Goal: Transaction & Acquisition: Purchase product/service

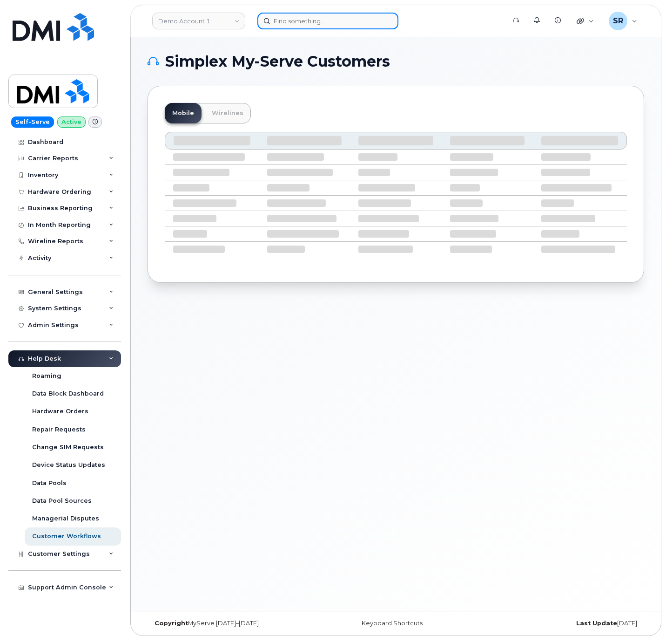
click at [287, 27] on input at bounding box center [328, 21] width 141 height 17
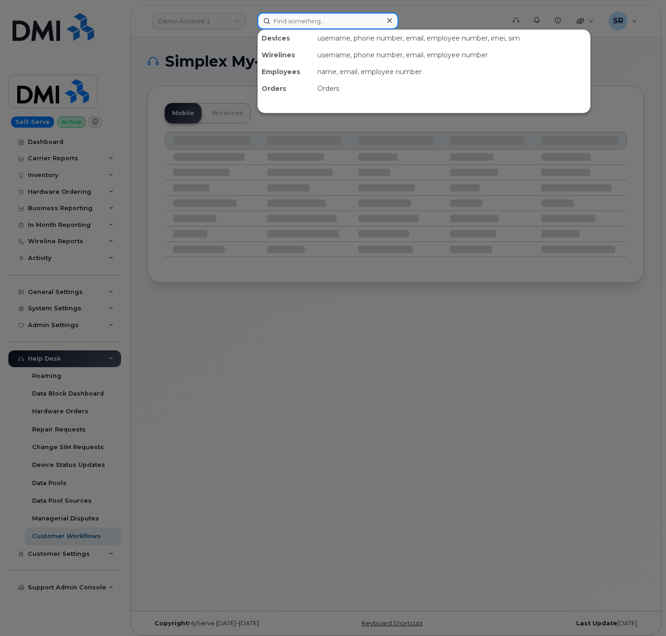
paste input "300303"
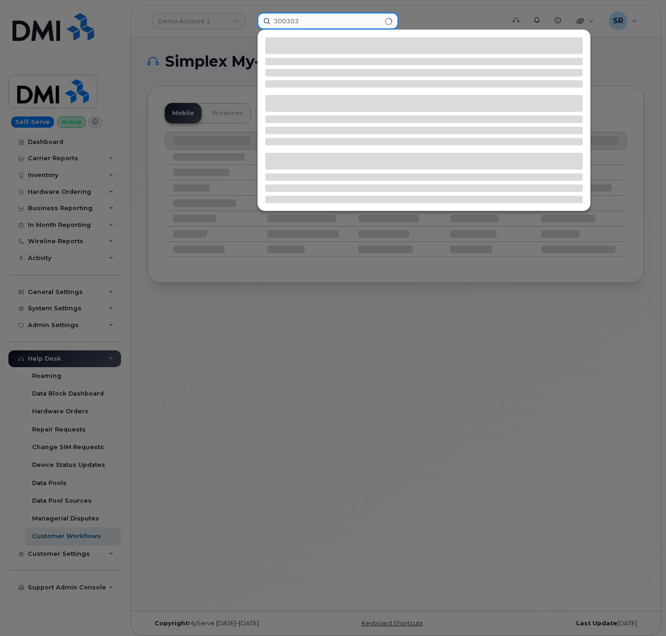
type input "300303"
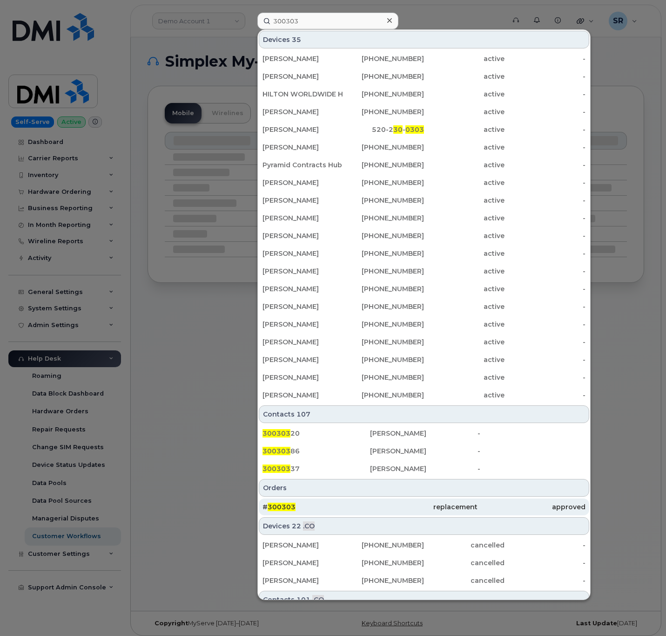
click at [351, 508] on div "# 300303" at bounding box center [317, 506] width 108 height 9
click at [317, 511] on div "# 300303" at bounding box center [317, 506] width 108 height 9
click at [309, 509] on div "# 300303" at bounding box center [317, 506] width 108 height 9
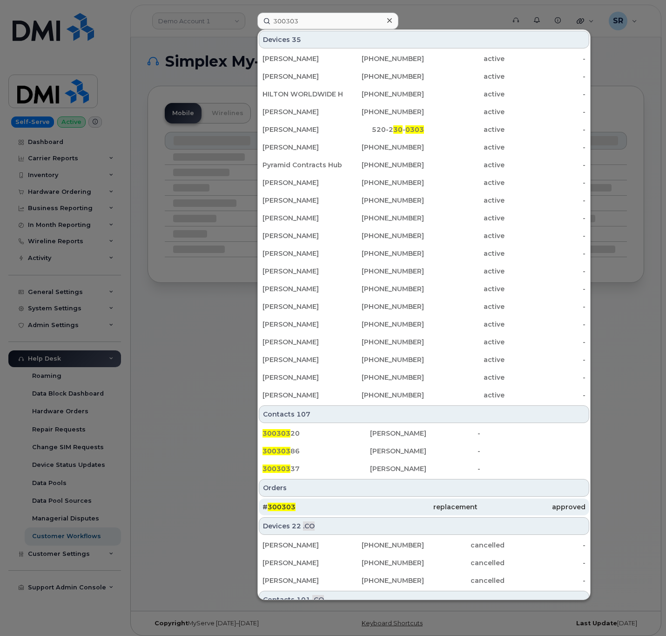
click at [309, 509] on div "# 300303" at bounding box center [317, 506] width 108 height 9
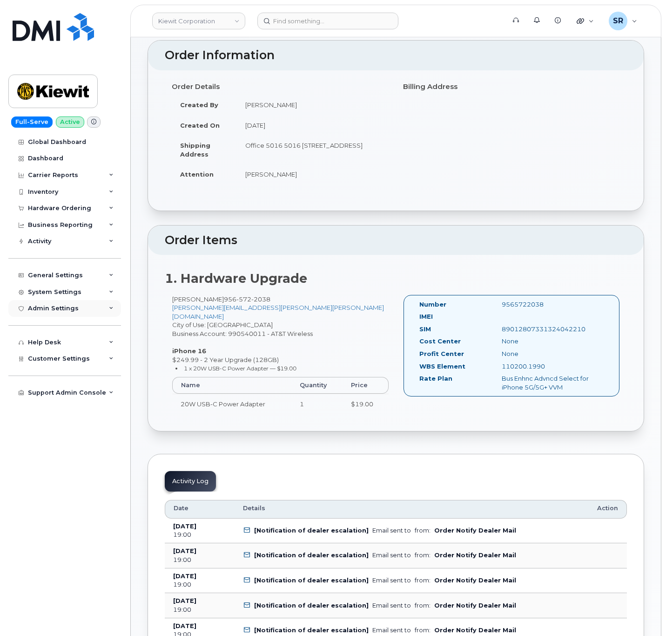
scroll to position [70, 0]
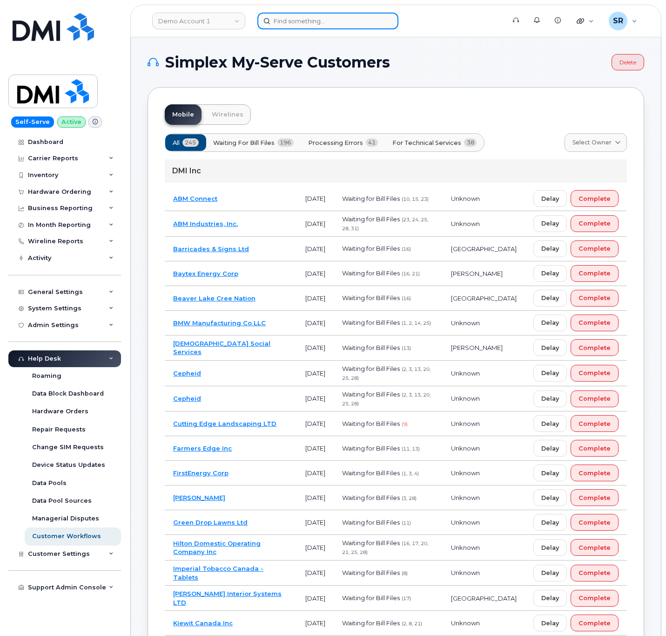
click at [328, 24] on input at bounding box center [328, 21] width 141 height 17
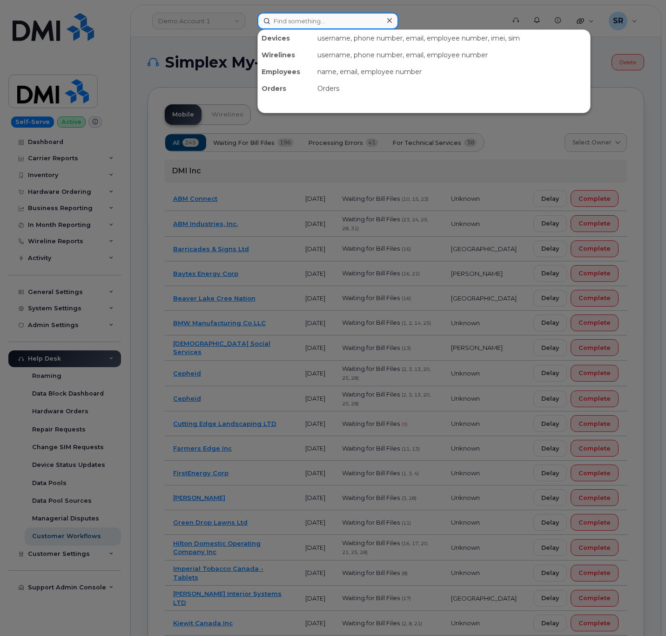
paste input "Carlos Zertuche"
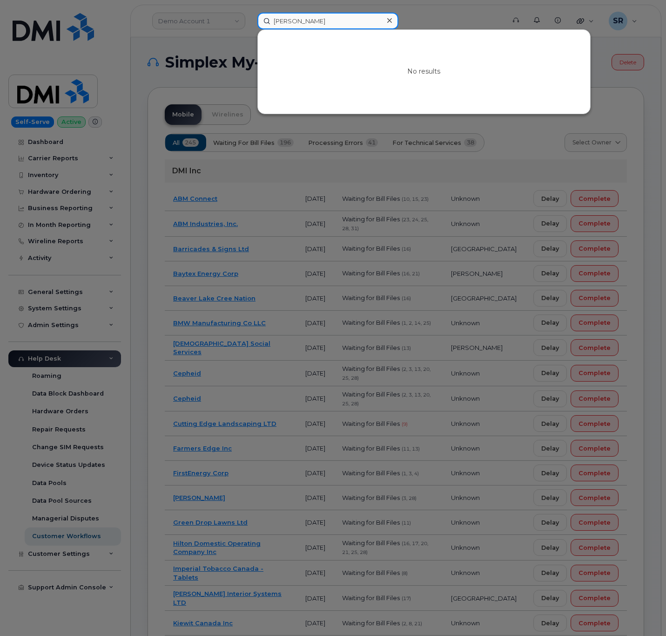
drag, startPoint x: 344, startPoint y: 21, endPoint x: 177, endPoint y: 19, distance: 166.3
click at [250, 19] on div "Carlos Zertuche No results" at bounding box center [378, 21] width 257 height 17
drag, startPoint x: 415, startPoint y: 173, endPoint x: 383, endPoint y: 137, distance: 48.1
click at [415, 173] on div at bounding box center [333, 318] width 666 height 636
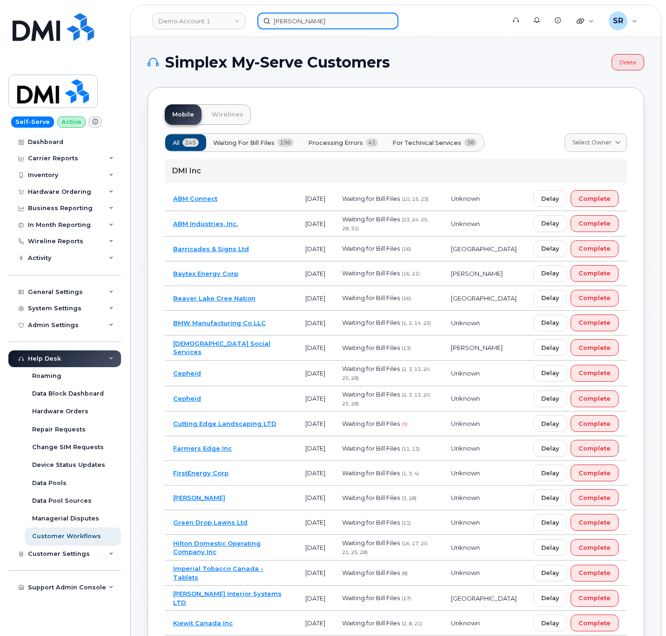
click at [332, 28] on div "Carlos Zertuche" at bounding box center [379, 21] width 242 height 17
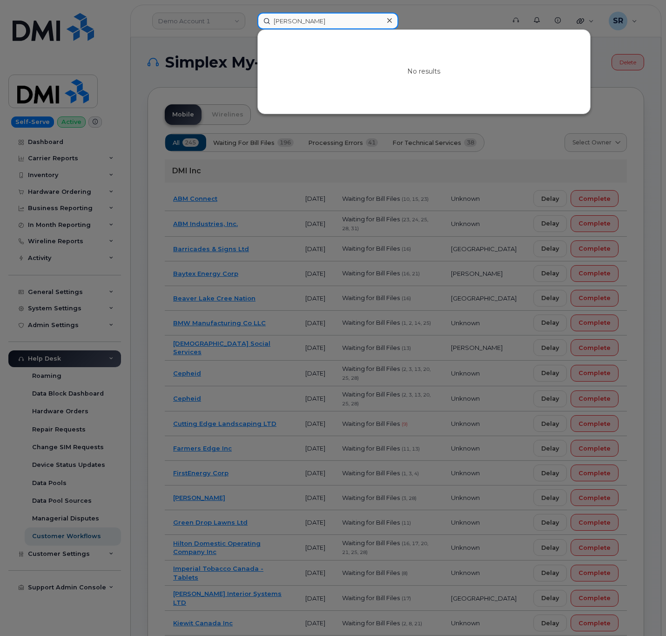
paste input "300303"
type input "Carlos Zertuche300303"
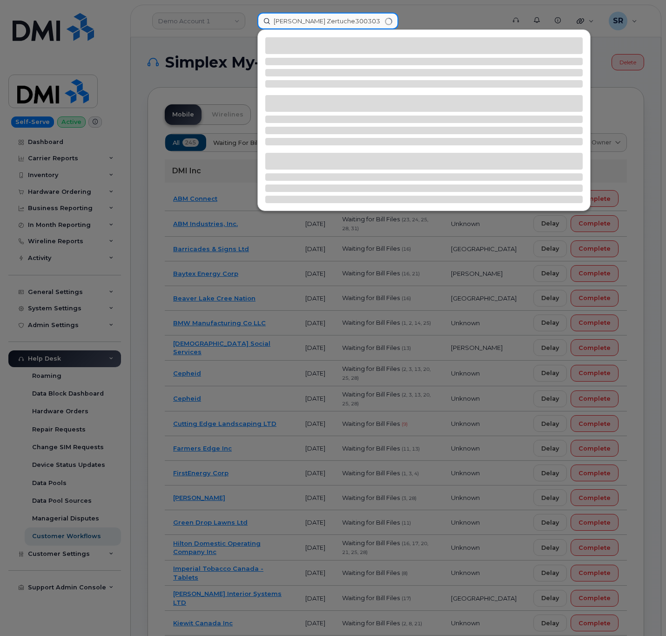
drag, startPoint x: 382, startPoint y: 19, endPoint x: 131, endPoint y: 20, distance: 250.5
click at [250, 20] on div "Carlos Zertuche300303" at bounding box center [378, 21] width 257 height 17
paste input "300303"
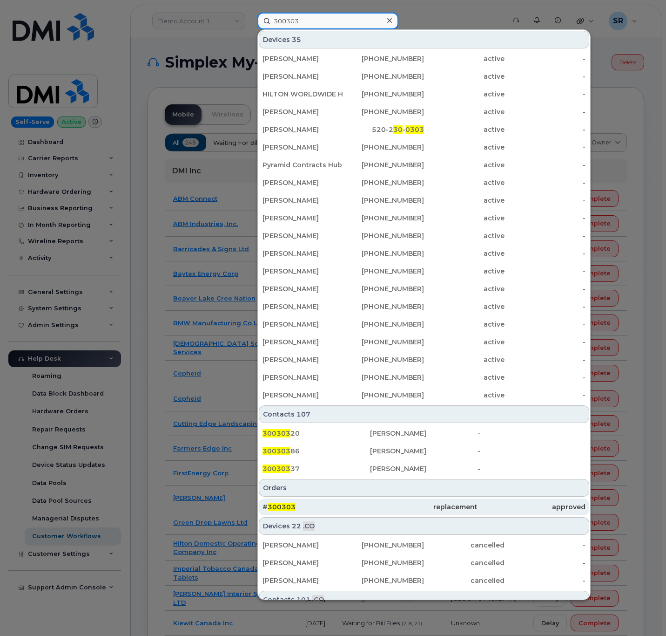
type input "300303"
click at [306, 506] on div "# 300303" at bounding box center [317, 506] width 108 height 9
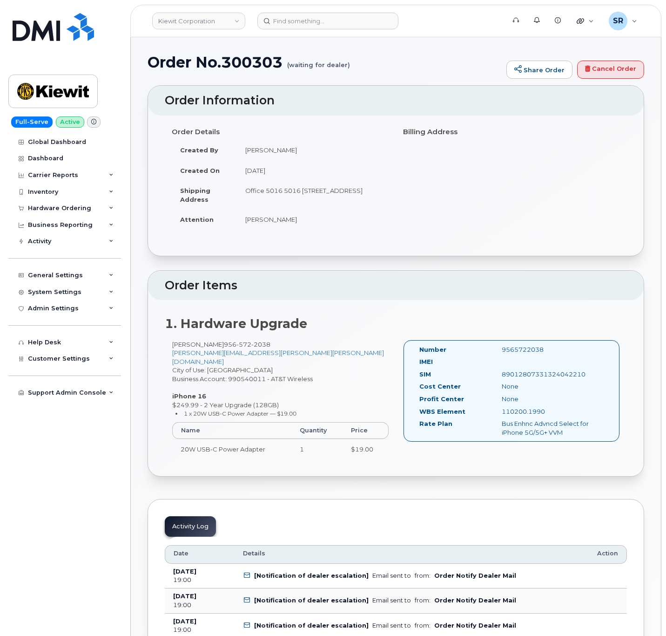
scroll to position [279, 0]
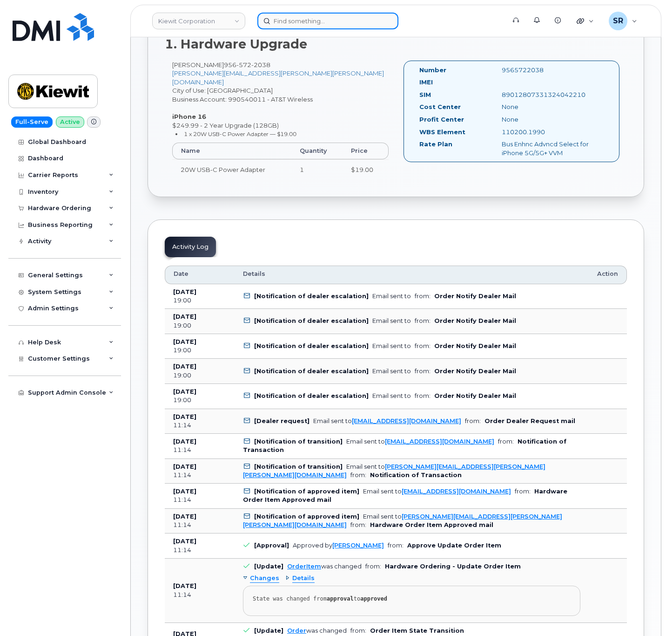
click at [345, 13] on input at bounding box center [328, 21] width 141 height 17
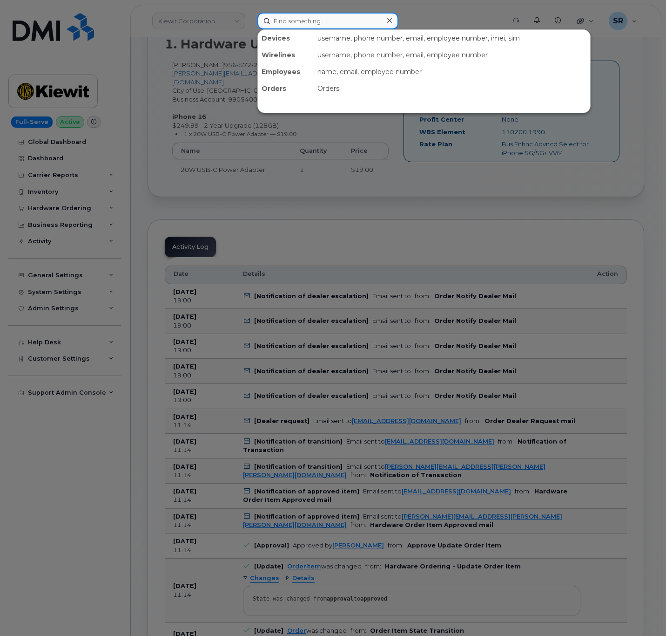
paste input "6466295810"
type input "6466295810"
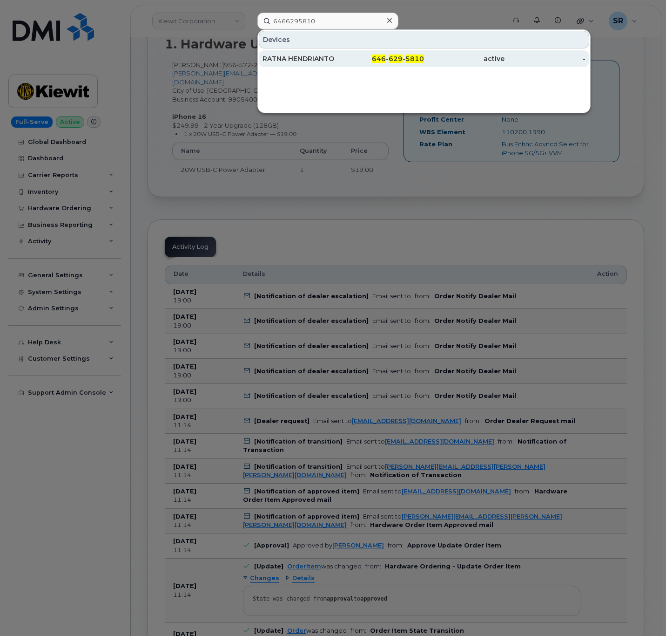
click at [338, 60] on div "RATNA HENDRIANTO" at bounding box center [303, 58] width 81 height 9
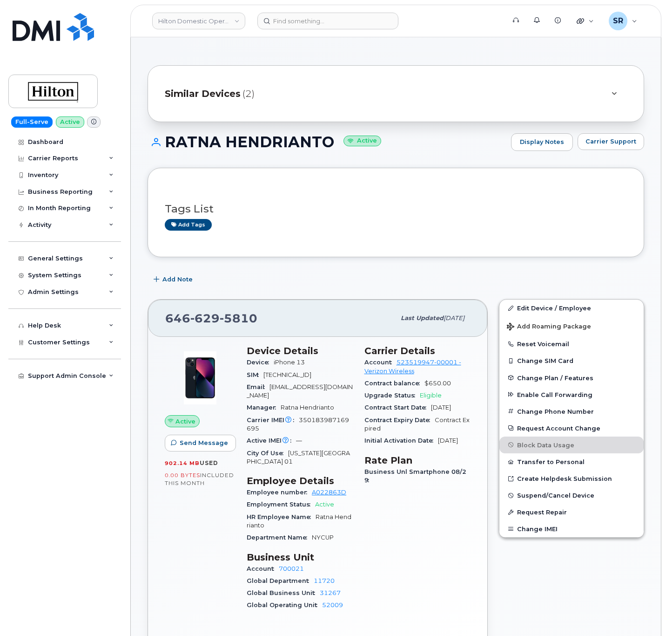
click at [253, 318] on span "5810" at bounding box center [239, 318] width 38 height 14
click at [253, 317] on span "5810" at bounding box center [239, 318] width 38 height 14
drag, startPoint x: 256, startPoint y: 317, endPoint x: 145, endPoint y: 324, distance: 111.1
click at [145, 324] on div "646 629 5810 Last updated Sep 18, 2025 Active Send Message 902.14 MB  used 0.00…" at bounding box center [318, 479] width 352 height 373
copy span "646 629 5810"
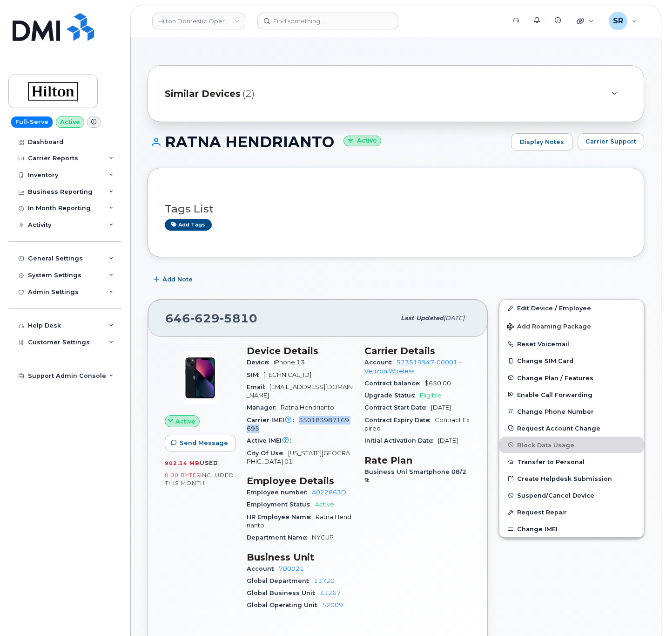
drag, startPoint x: 288, startPoint y: 425, endPoint x: 299, endPoint y: 421, distance: 12.4
click at [299, 421] on div "Carrier IMEI Carrier IMEI is reported during the last billing cycle or change o…" at bounding box center [300, 424] width 107 height 21
copy span "350183987169695"
drag, startPoint x: 268, startPoint y: 319, endPoint x: 164, endPoint y: 320, distance: 104.3
click at [164, 320] on div "646 629 5810 Last updated Sep 18, 2025" at bounding box center [317, 317] width 339 height 37
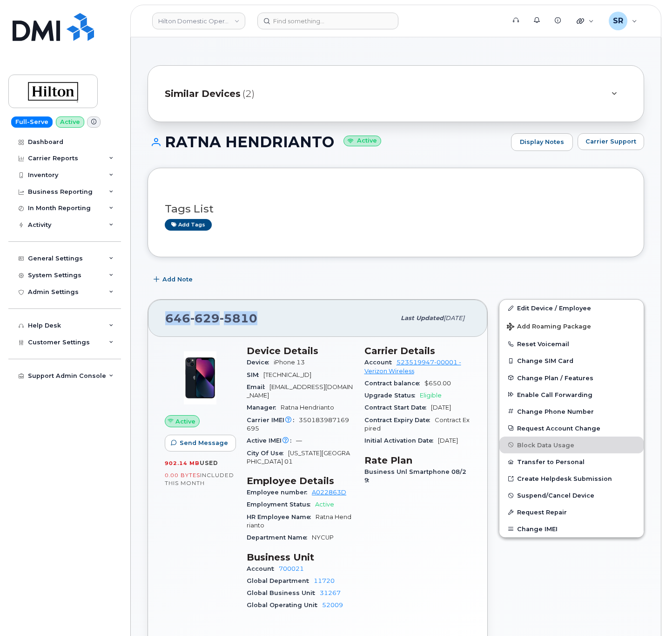
copy span "646 629 5810"
click at [266, 314] on div "646 629 5810" at bounding box center [280, 318] width 230 height 20
click at [267, 321] on div "646 629 5810" at bounding box center [280, 318] width 230 height 20
drag, startPoint x: 267, startPoint y: 321, endPoint x: 165, endPoint y: 327, distance: 102.1
click at [165, 327] on div "646 629 5810" at bounding box center [280, 318] width 230 height 20
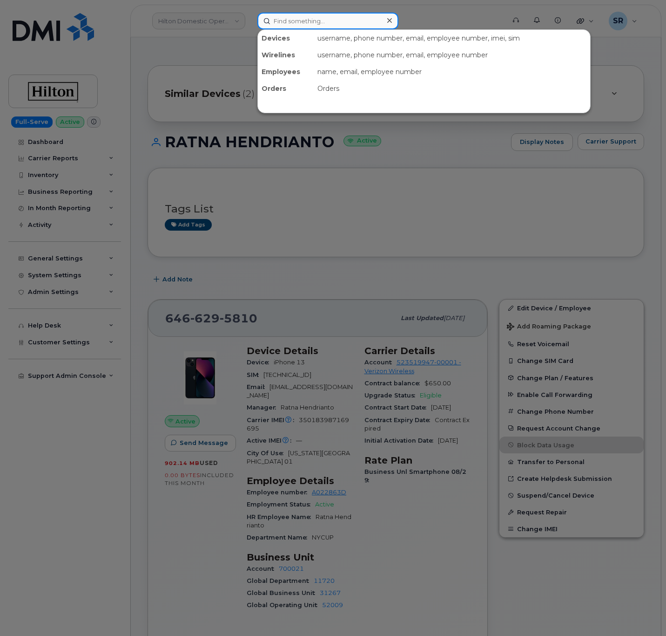
click at [361, 22] on input at bounding box center [328, 21] width 141 height 17
paste input "7735008498"
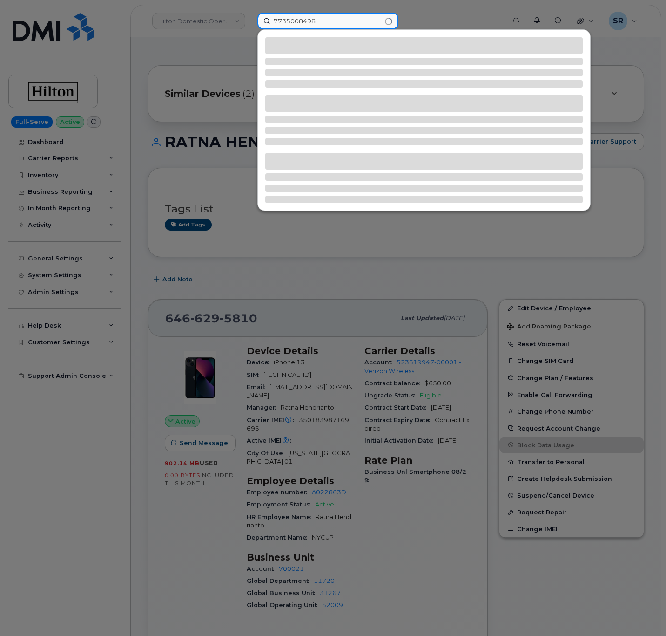
type input "7735008498"
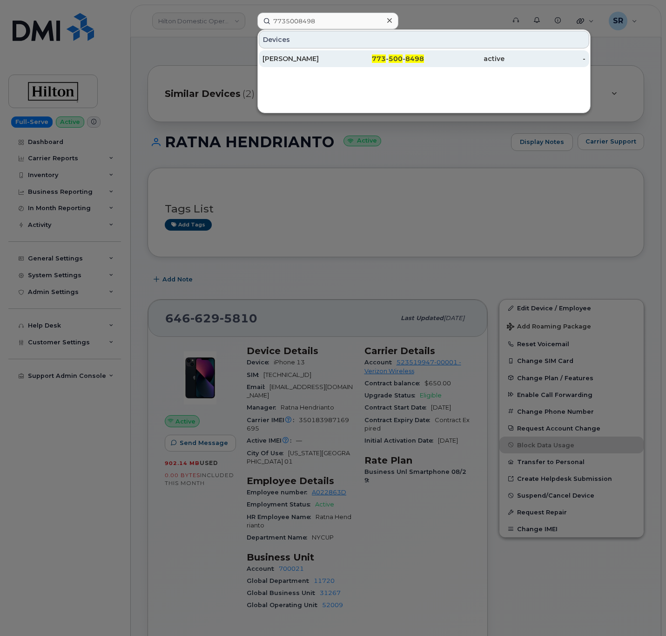
click at [355, 64] on div "773 - 500 - 8498" at bounding box center [383, 58] width 81 height 17
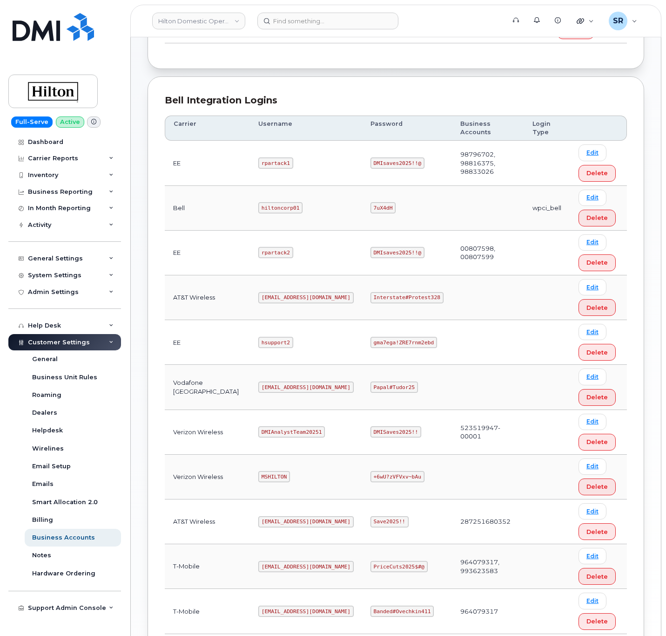
scroll to position [270, 0]
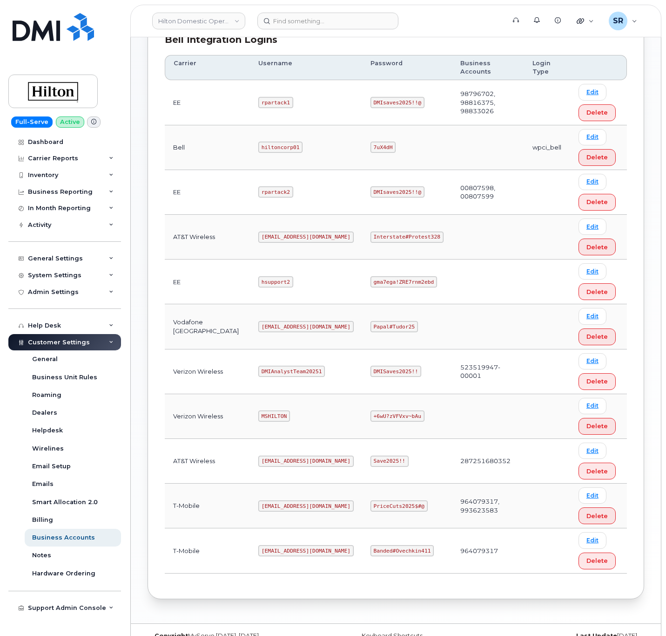
click at [281, 366] on code "DMIAnalystTeam20251" at bounding box center [291, 371] width 67 height 11
click at [316, 359] on td "DMIAnalystTeam20251" at bounding box center [306, 371] width 112 height 45
click at [258, 410] on code "MSHILTON" at bounding box center [274, 415] width 32 height 11
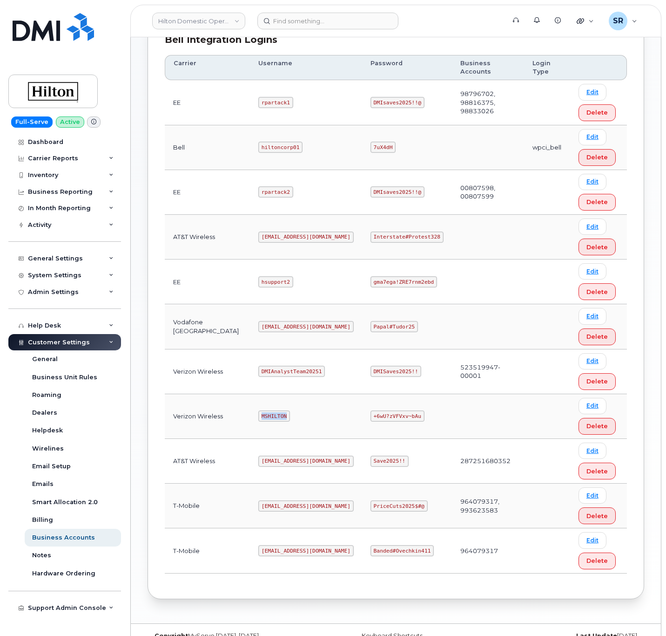
click at [258, 410] on code "MSHILTON" at bounding box center [274, 415] width 32 height 11
copy code "MSHILTON"
click at [371, 410] on code "+6wU?zVFVxv~bAu" at bounding box center [398, 415] width 54 height 11
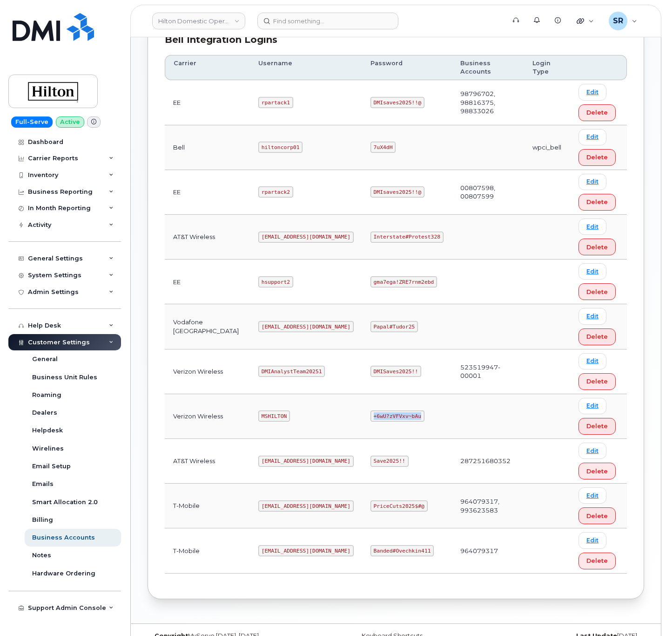
copy code "+6wU?zVFVxv~bAu"
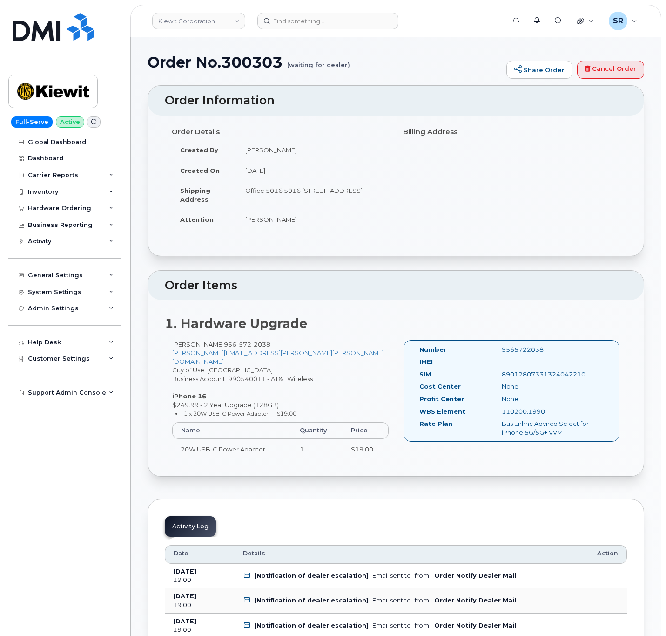
scroll to position [70, 0]
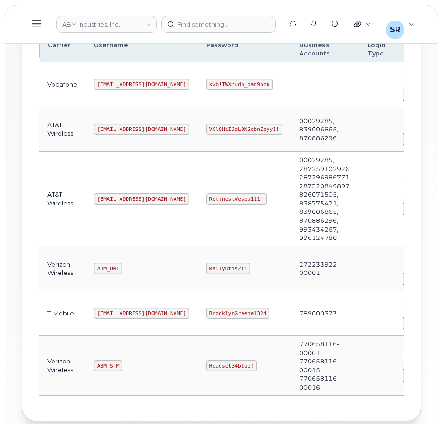
scroll to position [120, 0]
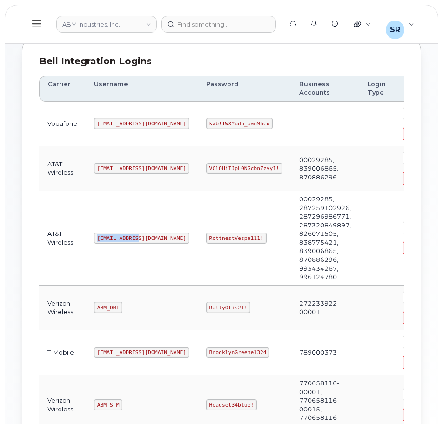
drag, startPoint x: 94, startPoint y: 237, endPoint x: 136, endPoint y: 236, distance: 42.9
click at [136, 236] on code "[EMAIL_ADDRESS][DOMAIN_NAME]" at bounding box center [141, 237] width 95 height 11
copy code "[EMAIL_ADDRESS][DOMAIN_NAME]"
click at [208, 235] on code "RottnestVespa111!" at bounding box center [236, 237] width 61 height 11
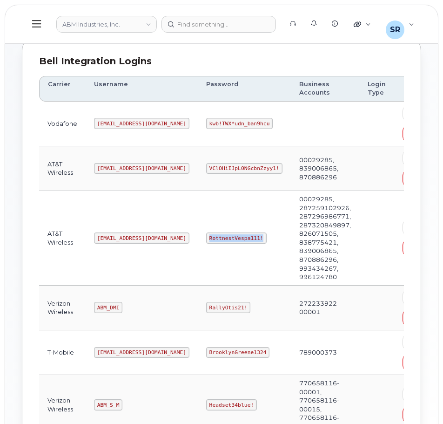
click at [208, 235] on code "RottnestVespa111!" at bounding box center [236, 237] width 61 height 11
copy code "RottnestVespa111!"
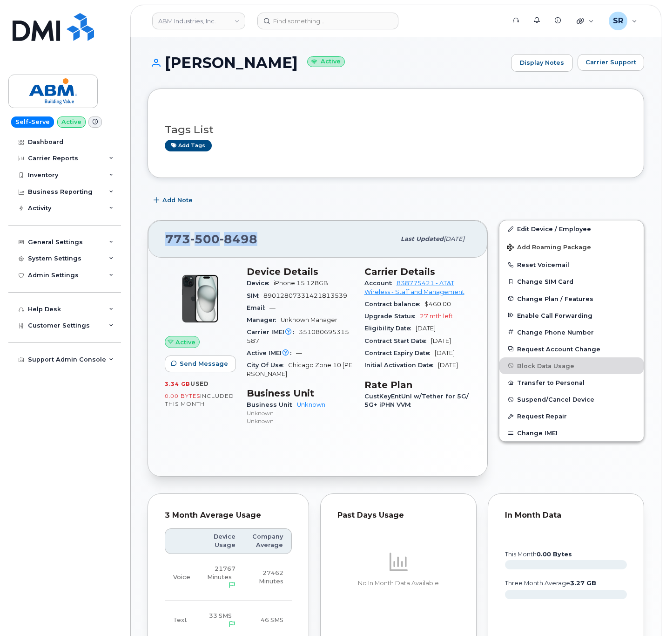
drag, startPoint x: 267, startPoint y: 239, endPoint x: 161, endPoint y: 249, distance: 106.2
click at [161, 249] on div "[PHONE_NUMBER] Last updated [DATE]" at bounding box center [317, 238] width 339 height 37
copy span "[PHONE_NUMBER]"
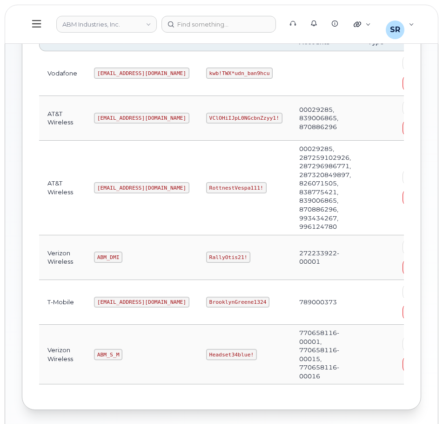
scroll to position [186, 0]
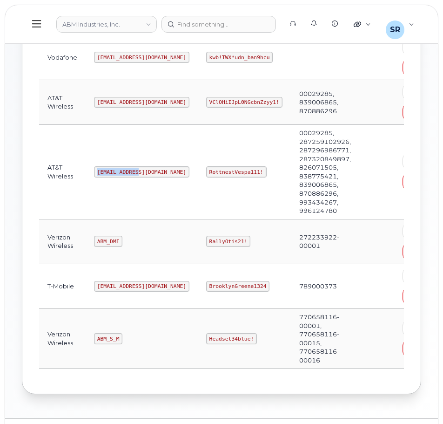
drag, startPoint x: 134, startPoint y: 172, endPoint x: 74, endPoint y: 176, distance: 60.2
click at [74, 176] on tr "AT&T Wireless [EMAIL_ADDRESS][DOMAIN_NAME] RottnestVespa111! 00029285, 28725910…" at bounding box center [243, 172] width 409 height 95
copy tr "[EMAIL_ADDRESS][DOMAIN_NAME]"
click at [206, 170] on code "RottnestVespa111!" at bounding box center [236, 171] width 61 height 11
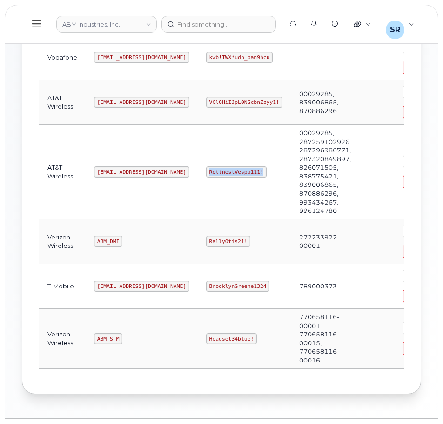
click at [206, 170] on code "RottnestVespa111!" at bounding box center [236, 171] width 61 height 11
copy code "RottnestVespa111!"
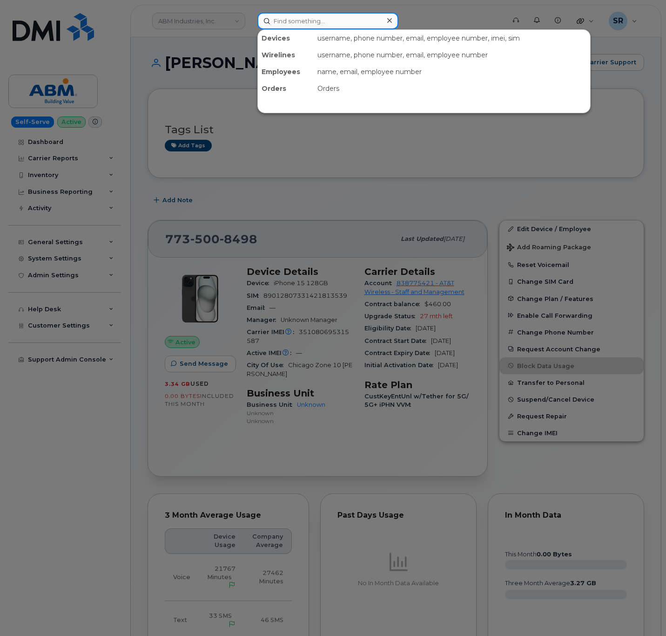
click at [327, 17] on input at bounding box center [328, 21] width 141 height 17
drag, startPoint x: 239, startPoint y: 148, endPoint x: 63, endPoint y: 163, distance: 176.6
click at [239, 149] on div at bounding box center [333, 318] width 666 height 636
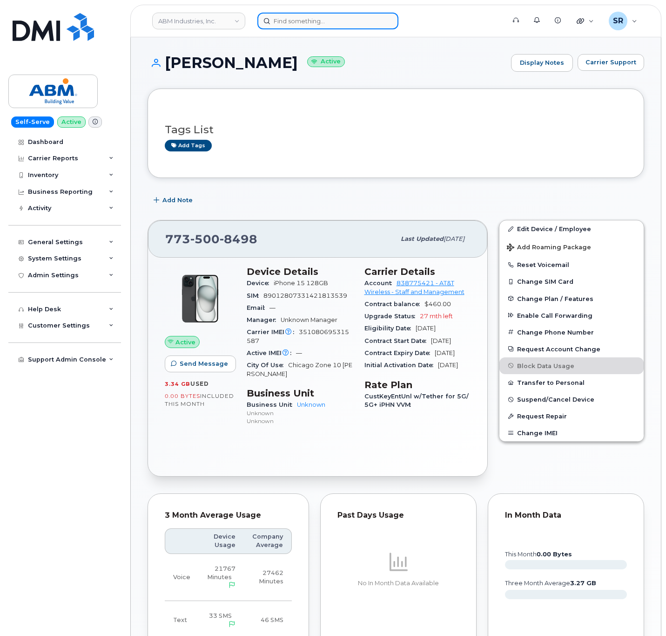
click at [321, 26] on input at bounding box center [328, 21] width 141 height 17
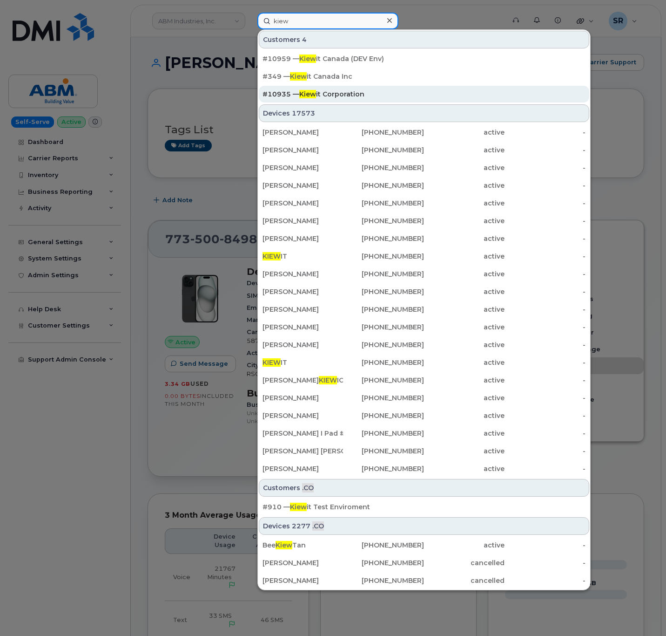
type input "kiew"
click at [408, 96] on div "#10935 — Kiew it Corporation" at bounding box center [424, 93] width 323 height 9
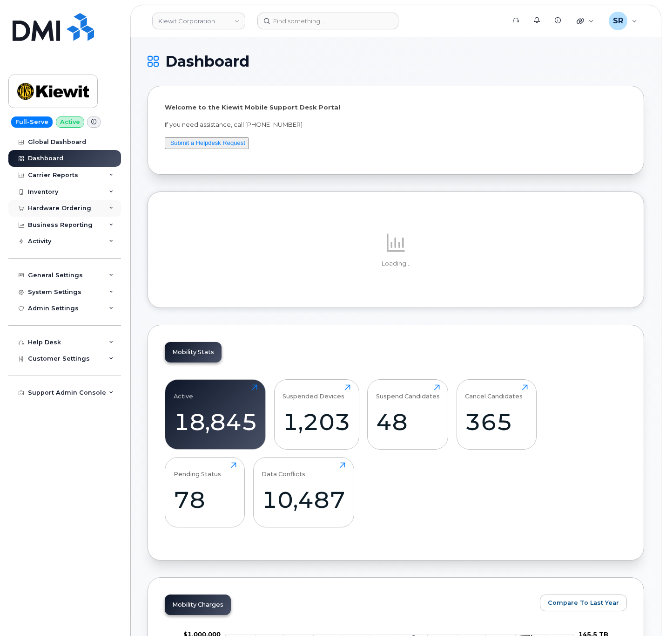
click at [86, 210] on div "Hardware Ordering" at bounding box center [59, 207] width 63 height 7
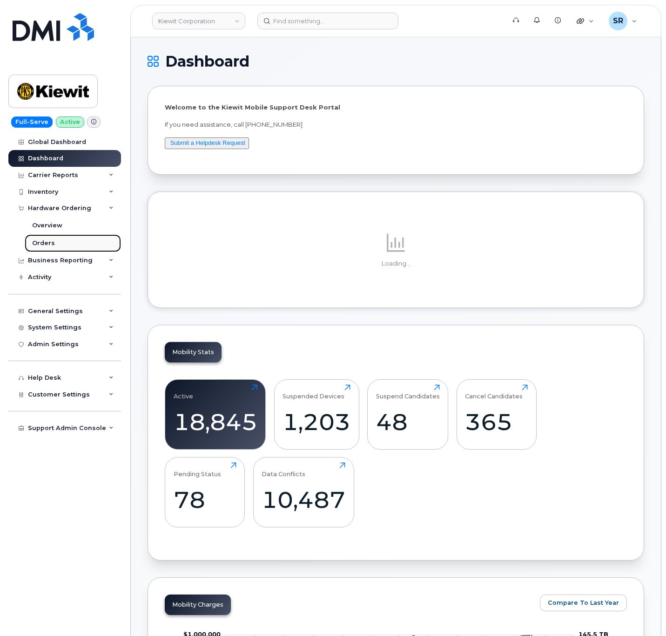
click at [73, 244] on link "Orders" at bounding box center [73, 243] width 96 height 18
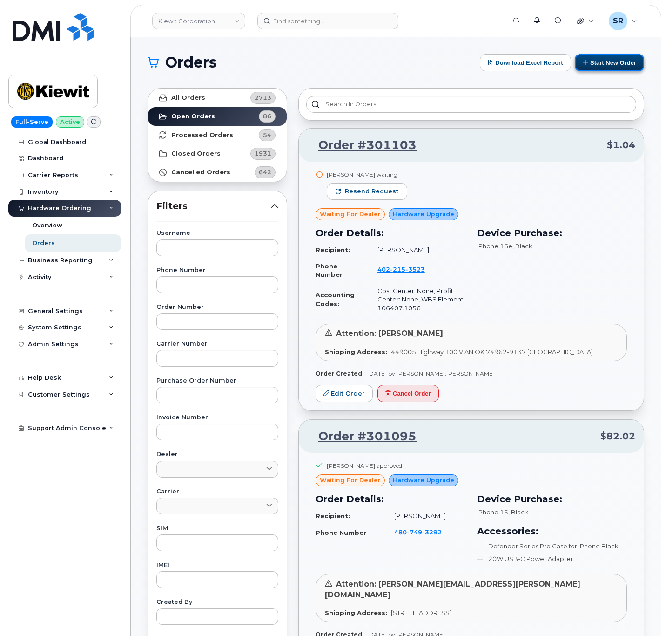
click at [615, 57] on button "Start New Order" at bounding box center [609, 62] width 69 height 17
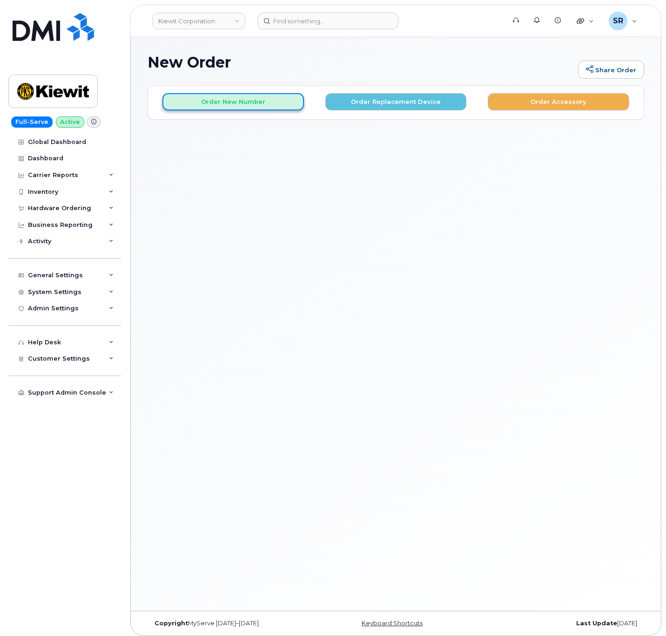
click at [239, 105] on button "Order New Number" at bounding box center [234, 101] width 142 height 17
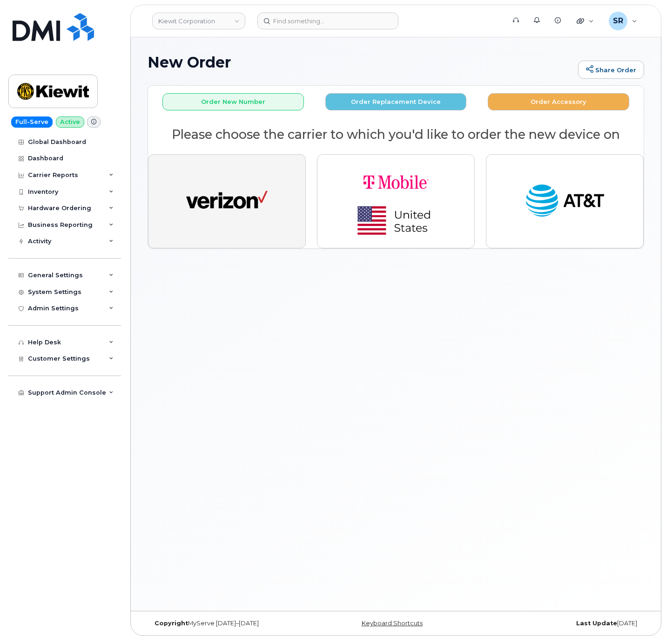
click at [266, 210] on img "button" at bounding box center [226, 201] width 81 height 42
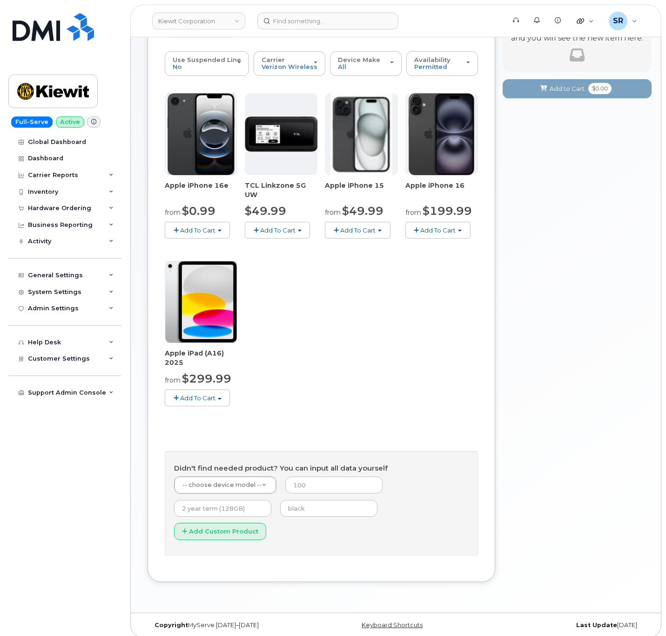
scroll to position [99, 0]
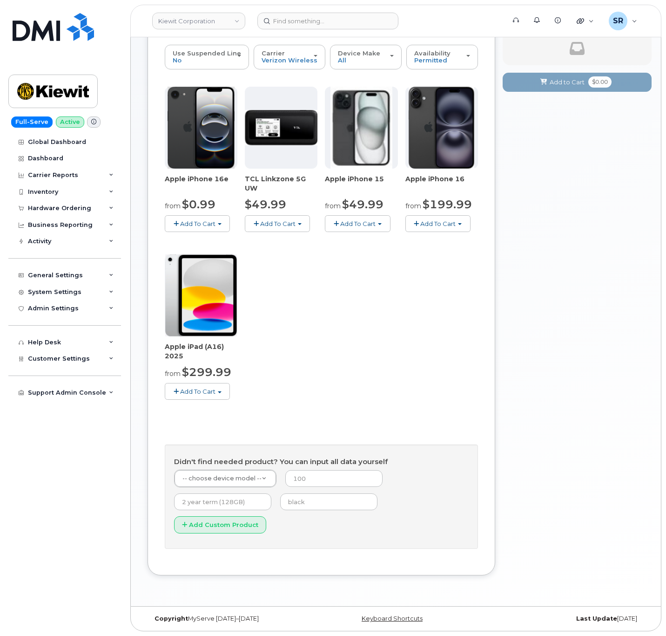
click at [386, 348] on div "Apple iPhone 16e from $0.99 Add To Cart $0.99 - 2 Year Activation (128GB) $599.…" at bounding box center [321, 251] width 313 height 328
click at [200, 387] on span "Add To Cart" at bounding box center [197, 390] width 35 height 7
click at [244, 404] on link "$299.99 - 2 Year Activation (128GB)" at bounding box center [231, 409] width 129 height 12
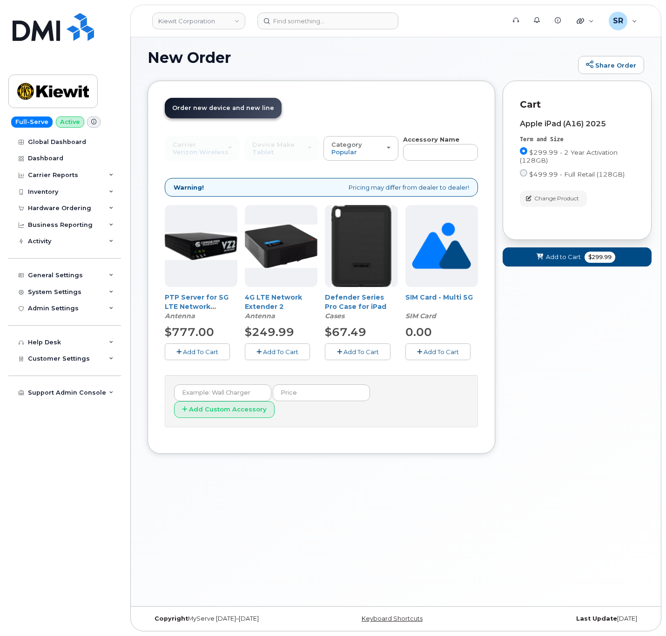
click at [366, 354] on span "Add To Cart" at bounding box center [361, 351] width 35 height 7
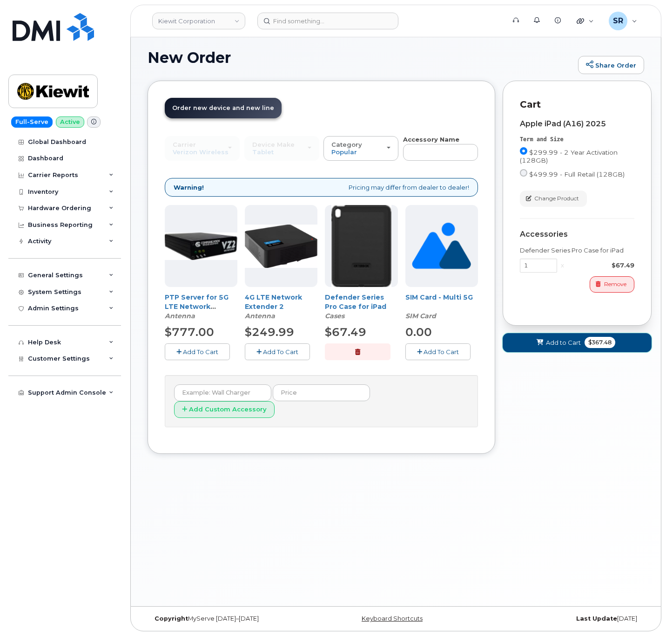
click at [570, 345] on span "Add to Cart" at bounding box center [563, 342] width 35 height 9
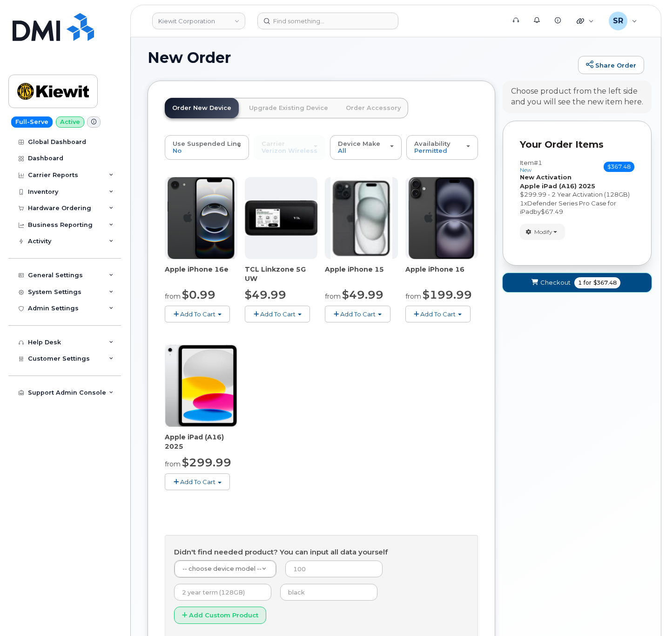
click at [555, 287] on span "Checkout" at bounding box center [556, 282] width 30 height 9
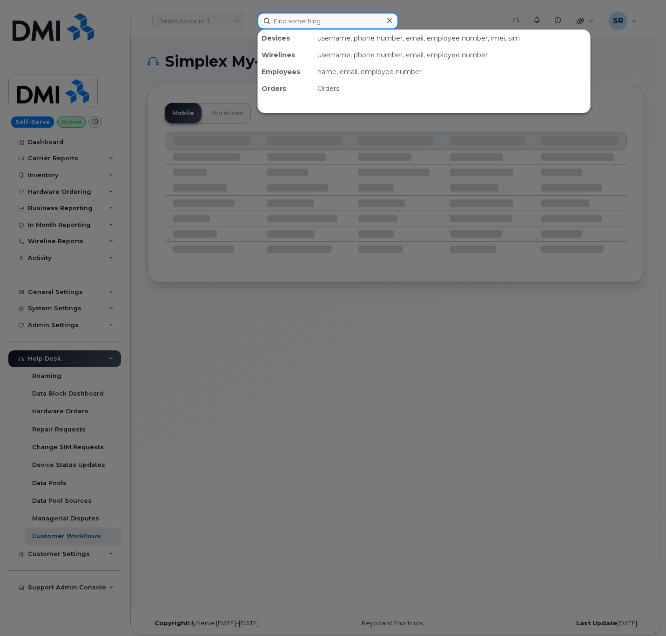
click at [327, 24] on input at bounding box center [328, 21] width 141 height 17
paste input "4026709160"
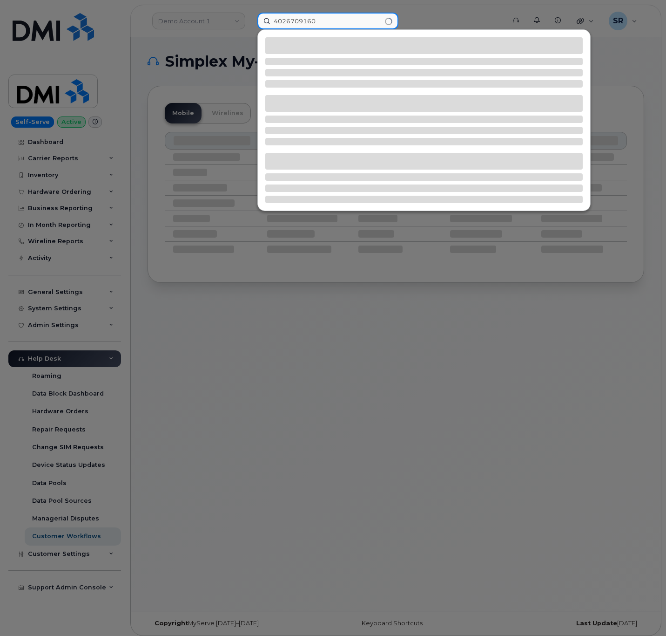
type input "4026709160"
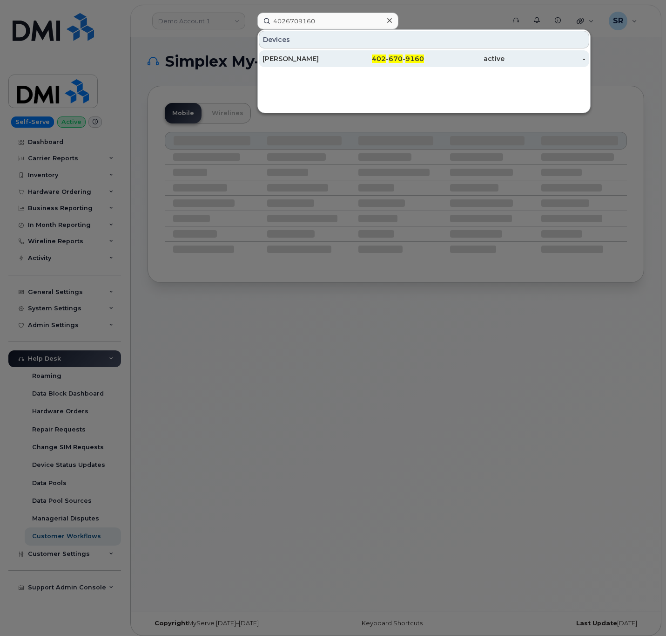
click at [332, 57] on div "[PERSON_NAME]" at bounding box center [303, 58] width 81 height 9
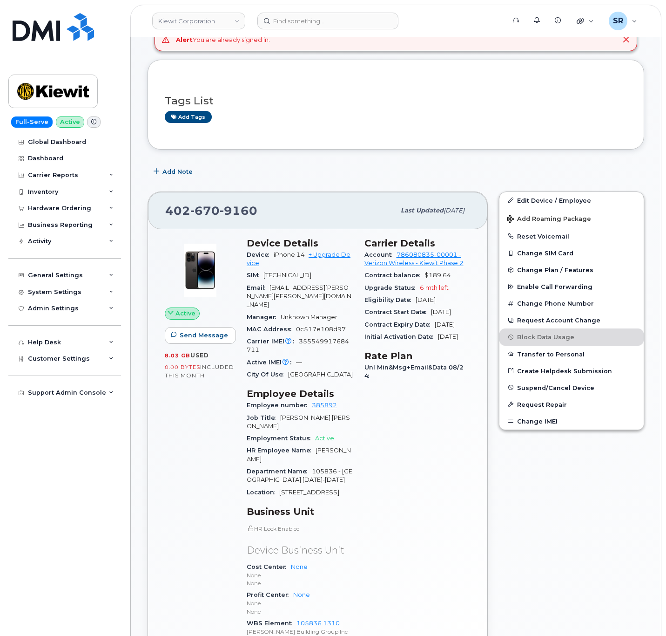
scroll to position [210, 0]
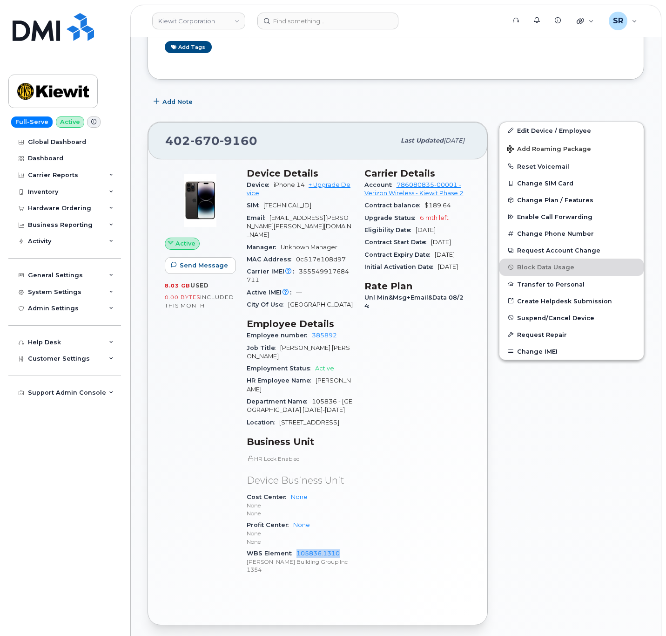
drag, startPoint x: 293, startPoint y: 538, endPoint x: 351, endPoint y: 532, distance: 57.6
click at [351, 547] on div "WBS Element 105836.1310 [PERSON_NAME] Building Group Inc 1354" at bounding box center [300, 561] width 107 height 28
copy link "105836.1310"
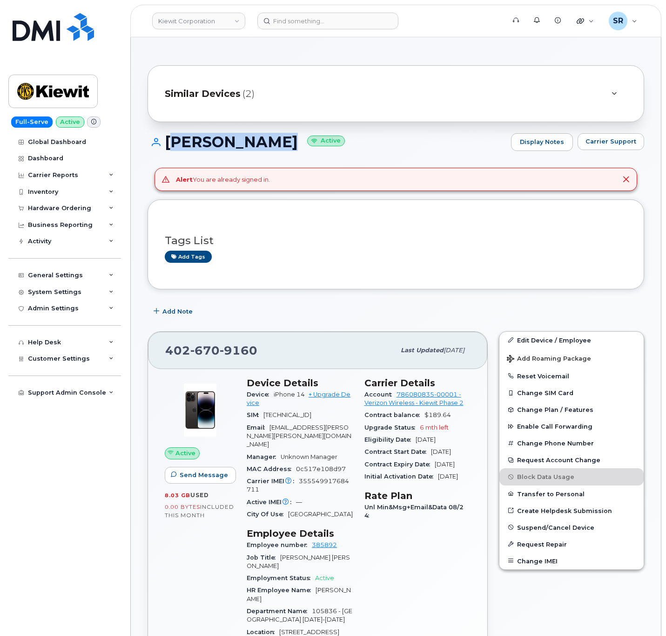
drag, startPoint x: 287, startPoint y: 142, endPoint x: 165, endPoint y: 151, distance: 122.4
click at [165, 151] on div "[PERSON_NAME] Active Display Notes Carrier Support" at bounding box center [396, 142] width 497 height 18
copy h1 "[PERSON_NAME]"
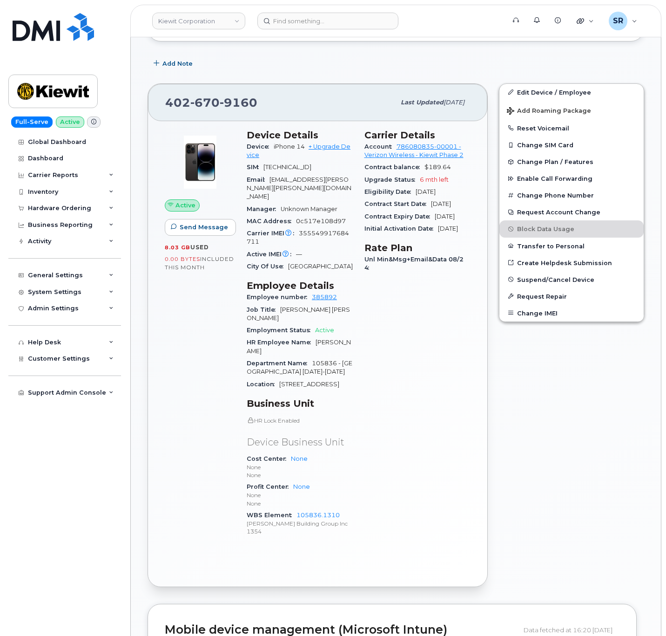
scroll to position [349, 0]
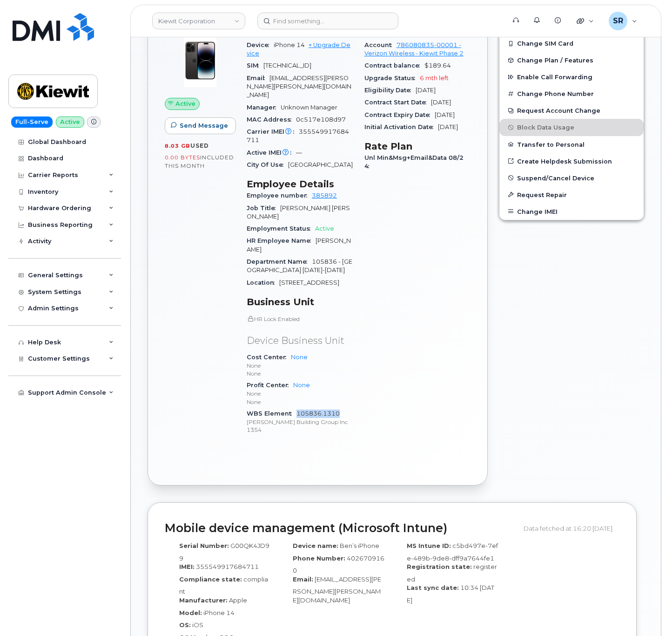
drag, startPoint x: 351, startPoint y: 398, endPoint x: 297, endPoint y: 400, distance: 54.1
click at [297, 407] on div "WBS Element 105836.1310 [PERSON_NAME] Building Group Inc 1354" at bounding box center [300, 421] width 107 height 28
copy link "105836.1310"
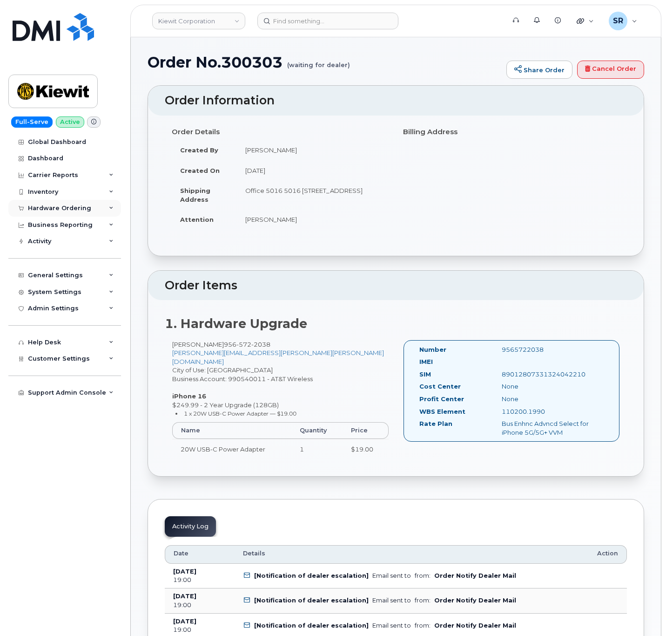
click at [66, 204] on div "Hardware Ordering" at bounding box center [59, 207] width 63 height 7
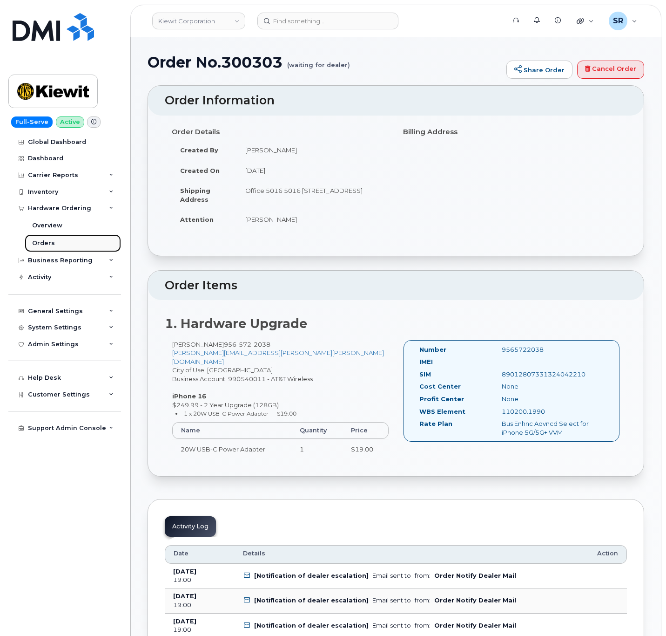
click at [44, 237] on link "Orders" at bounding box center [73, 243] width 96 height 18
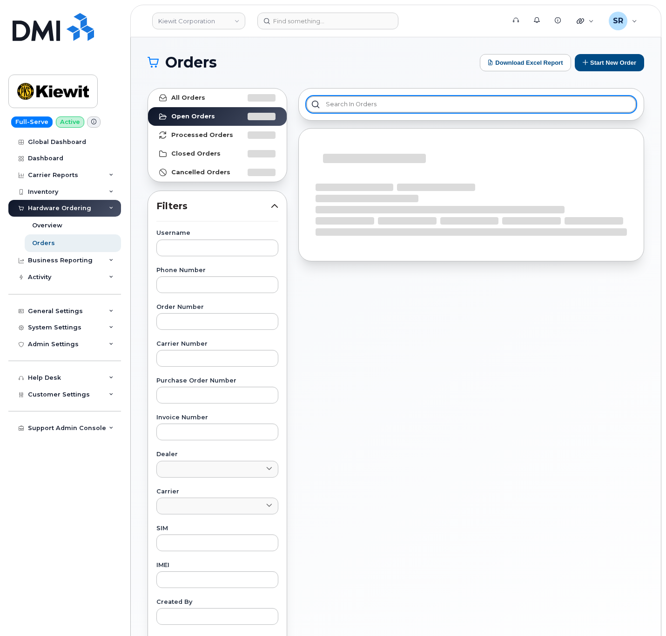
click at [389, 98] on input "text" at bounding box center [471, 104] width 330 height 17
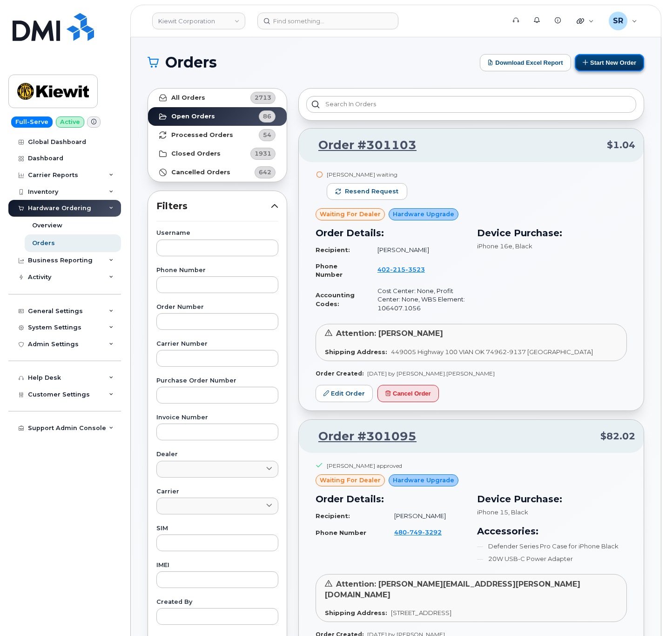
click at [629, 56] on button "Start New Order" at bounding box center [609, 62] width 69 height 17
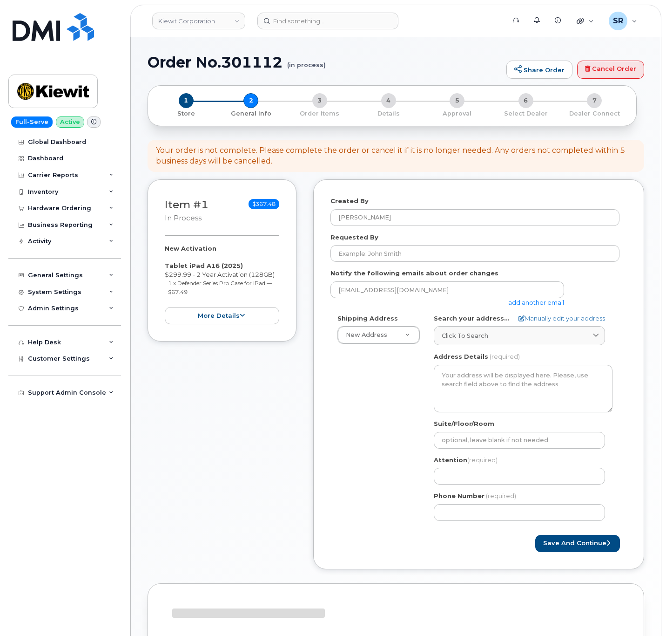
select select
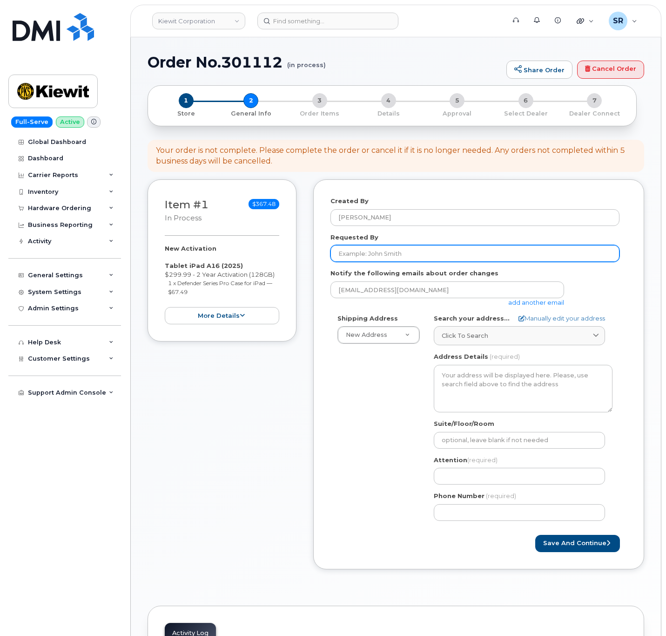
click at [425, 259] on input "Requested By" at bounding box center [475, 253] width 289 height 17
click at [378, 251] on input "Requested By" at bounding box center [475, 253] width 289 height 17
paste input "[PERSON_NAME]"
type input "[PERSON_NAME]"
click at [542, 304] on link "add another email" at bounding box center [537, 302] width 56 height 7
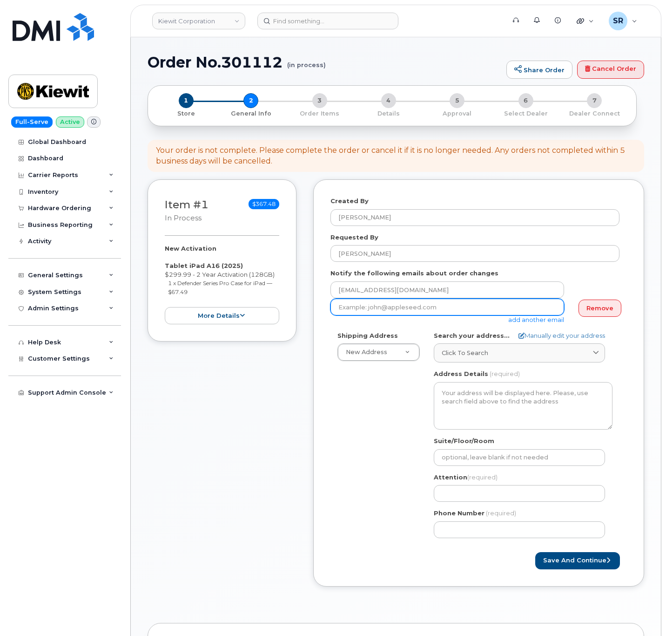
click at [424, 305] on input "email" at bounding box center [448, 307] width 234 height 17
paste input "JOHN.TINIUS@KIEWIT.COM"
type input "JOHN.TINIUS@KIEWIT.COM"
click at [346, 432] on div "Shipping Address New Address New Address 2306 foreman rd 6747 Old Us highway 27…" at bounding box center [475, 438] width 289 height 214
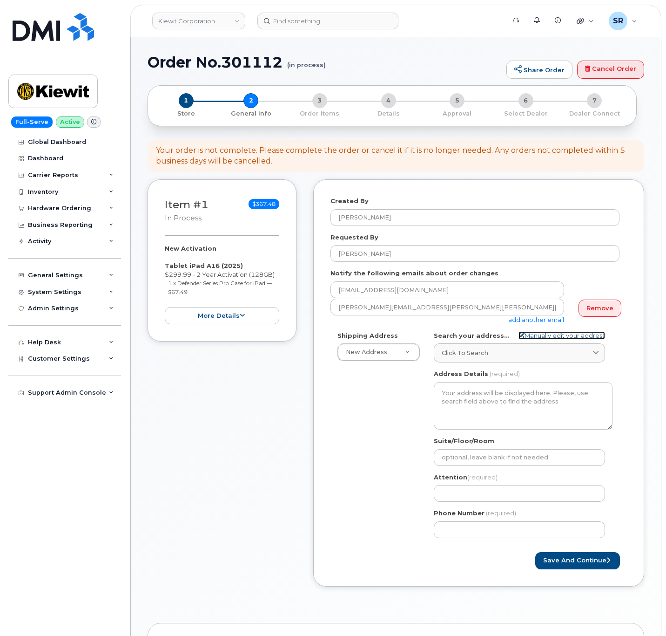
click at [545, 337] on link "Manually edit your address" at bounding box center [562, 335] width 87 height 9
select select
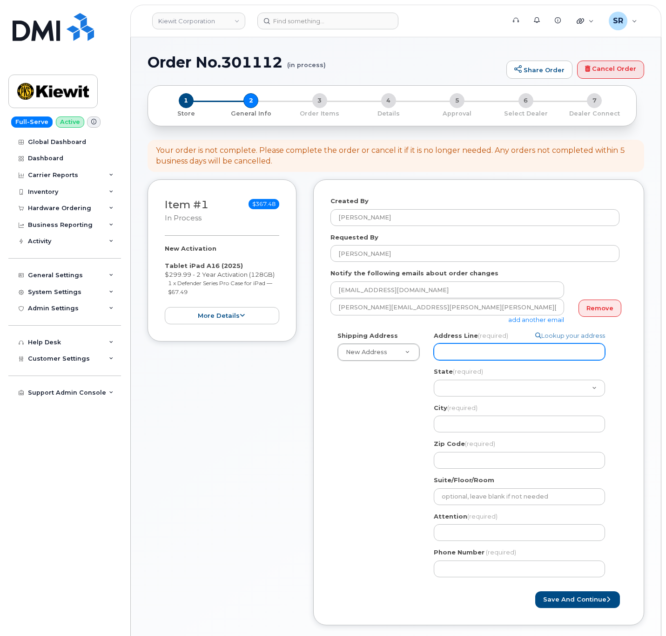
click at [522, 353] on input "Address Line (required)" at bounding box center [519, 351] width 171 height 17
paste input "4412 Farnam St"
select select
type input "4412 Farnam St"
click at [443, 353] on input "4412 Farnam St" at bounding box center [519, 351] width 171 height 17
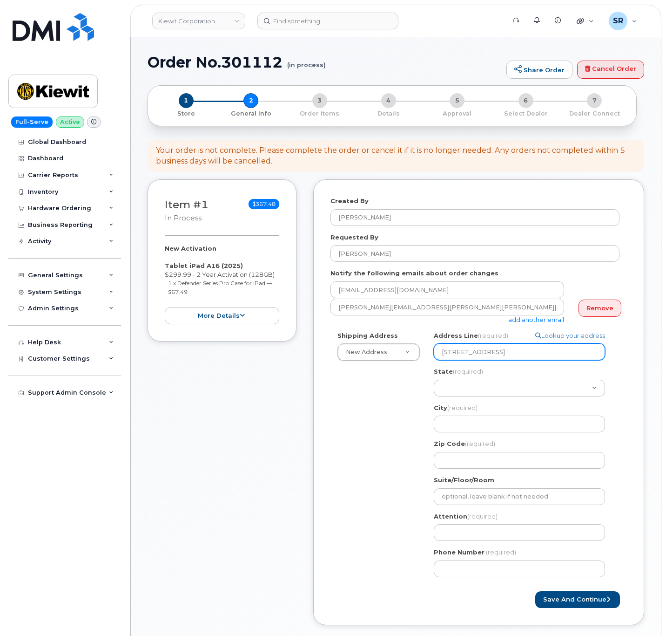
click at [510, 356] on input "4412 Farnam St" at bounding box center [519, 351] width 171 height 17
select select
type input "4412 Farnam S"
select select
type input "4412 Farnam St"
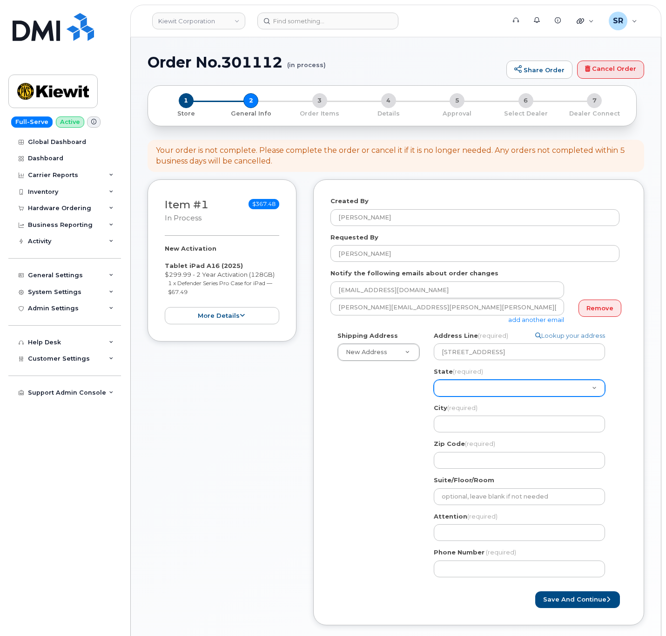
click at [481, 388] on select "Alabama Alaska American Samoa Arizona Arkansas California Colorado Connecticut …" at bounding box center [519, 388] width 171 height 17
select select "NE"
click at [434, 380] on select "Alabama Alaska American Samoa Arizona Arkansas California Colorado Connecticut …" at bounding box center [519, 388] width 171 height 17
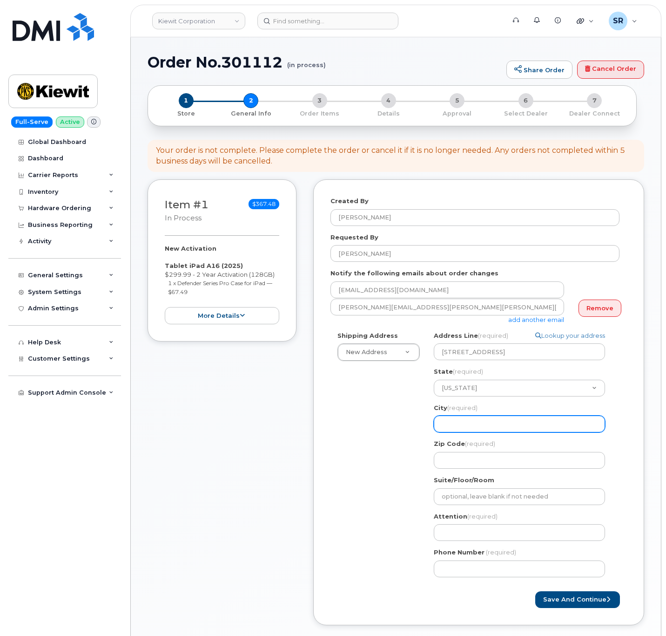
click at [495, 422] on input "City (required)" at bounding box center [519, 423] width 171 height 17
click at [475, 424] on input "City (required)" at bounding box center [519, 423] width 171 height 17
paste input "Omaha"
select select
click at [495, 418] on input "Omaha" at bounding box center [519, 423] width 171 height 17
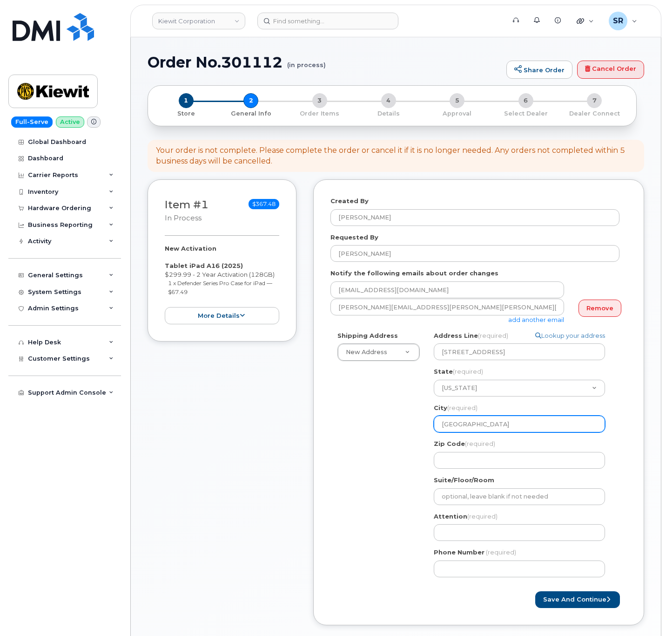
type input "Omaha"
click at [489, 448] on label "Zip Code (required)" at bounding box center [464, 443] width 61 height 9
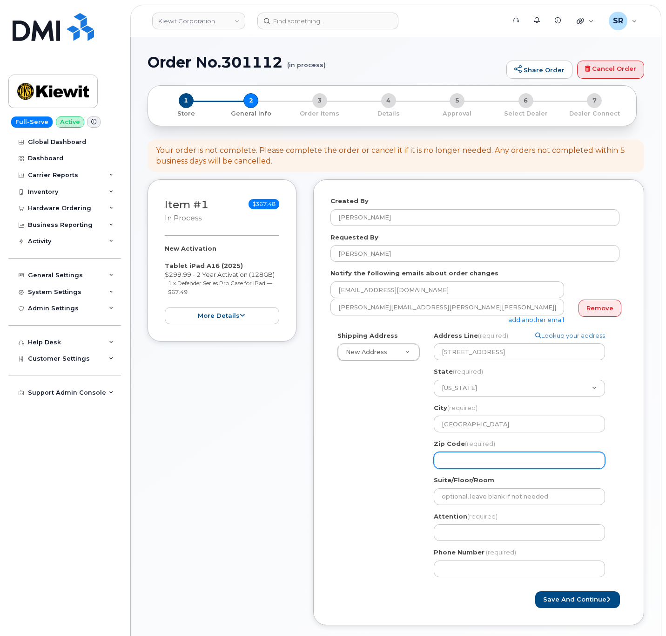
click at [489, 452] on input "Zip Code (required)" at bounding box center [519, 460] width 171 height 17
click at [488, 463] on input "Zip Code (required)" at bounding box center [519, 460] width 171 height 17
paste input "68131"
select select
type input "68131"
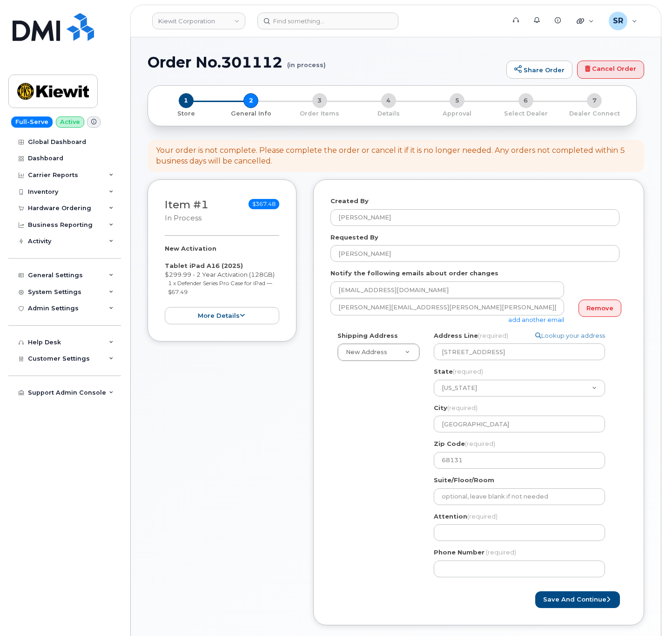
click at [372, 512] on div "Shipping Address New Address New Address 2306 foreman rd 6747 Old Us highway 27…" at bounding box center [475, 457] width 289 height 253
click at [452, 529] on input "Attention (required)" at bounding box center [519, 532] width 171 height 17
click at [483, 533] on input "Attention (required)" at bounding box center [519, 532] width 171 height 17
paste input "[PERSON_NAME]"
select select
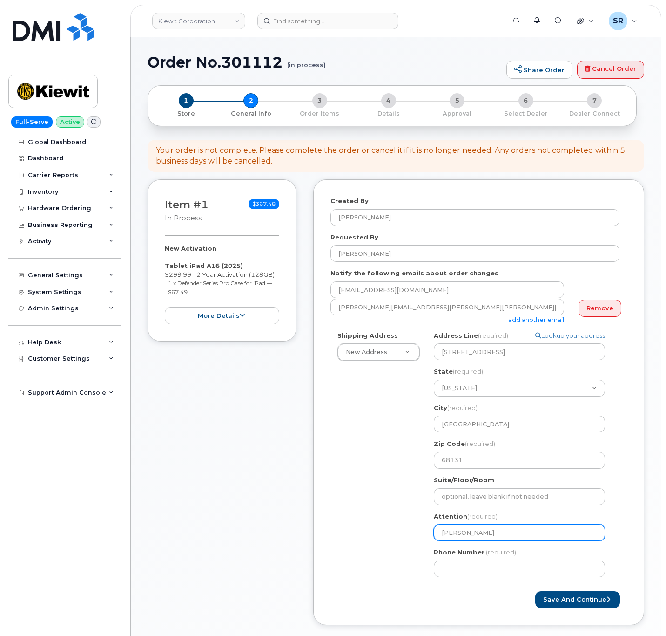
type input "[PERSON_NAME]"
drag, startPoint x: 372, startPoint y: 517, endPoint x: 378, endPoint y: 522, distance: 7.4
click at [372, 517] on div "Shipping Address New Address New Address 2306 foreman rd 6747 Old Us highway 27…" at bounding box center [475, 457] width 289 height 253
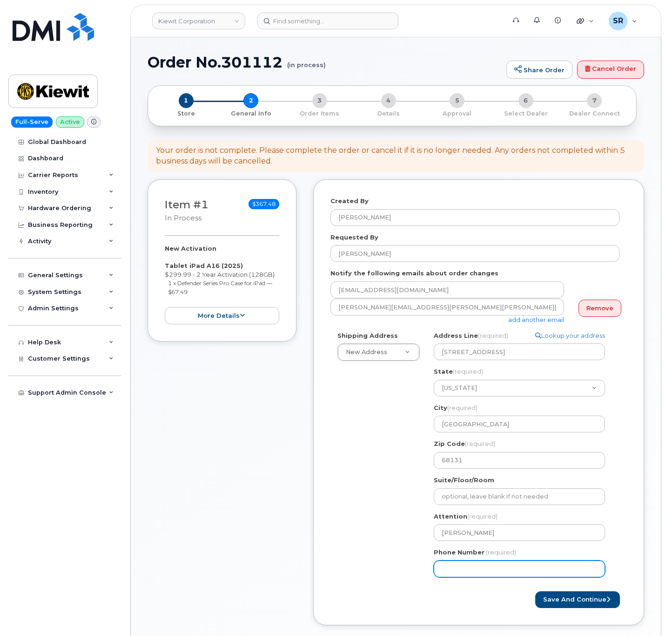
click at [455, 576] on input "Phone Number" at bounding box center [519, 568] width 171 height 17
drag, startPoint x: 488, startPoint y: 581, endPoint x: 492, endPoint y: 576, distance: 6.6
click at [488, 581] on div "NE Omaha Search your address... Manually edit your address Click to search No a…" at bounding box center [523, 457] width 193 height 253
click at [494, 573] on input "Phone Number" at bounding box center [519, 568] width 171 height 17
paste input "4024307557"
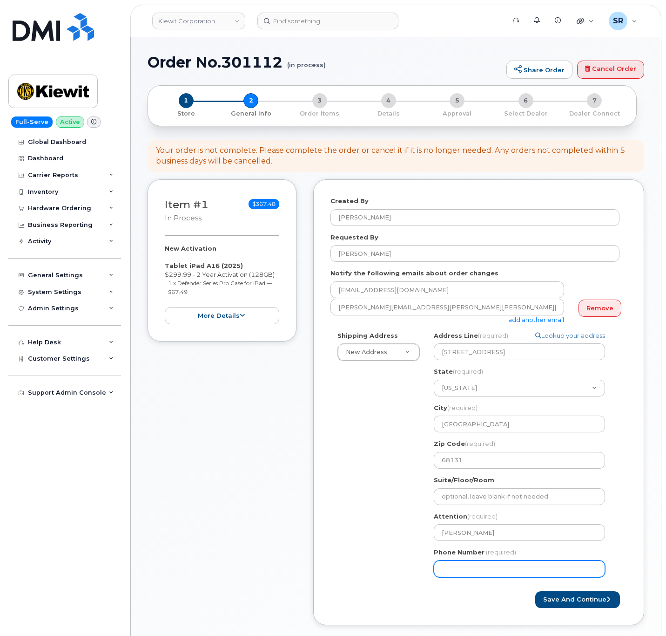
select select
type input "4024307557"
click at [386, 494] on div "Shipping Address New Address New Address 2306 foreman rd 6747 Old Us highway 27…" at bounding box center [475, 457] width 289 height 253
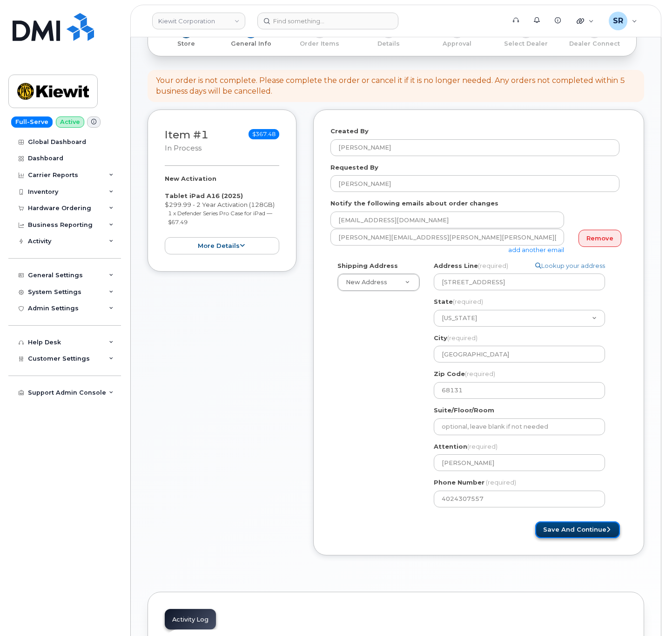
click at [587, 529] on button "Save and Continue" at bounding box center [578, 529] width 85 height 17
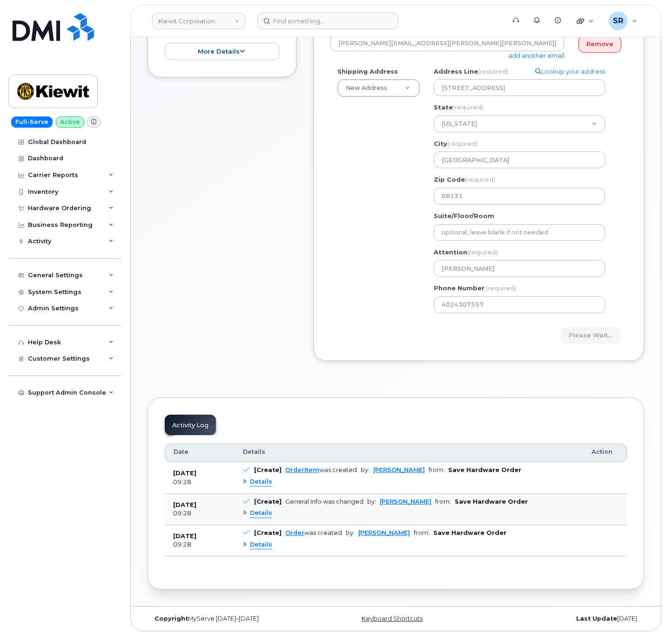
scroll to position [0, 0]
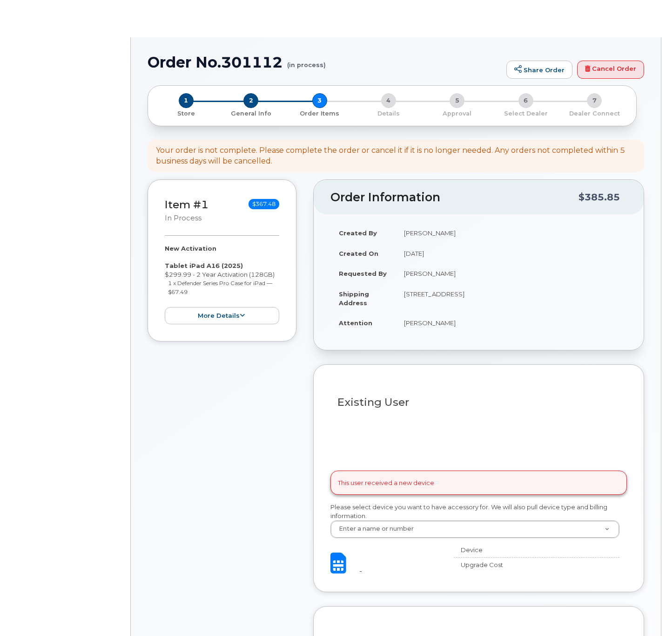
select select
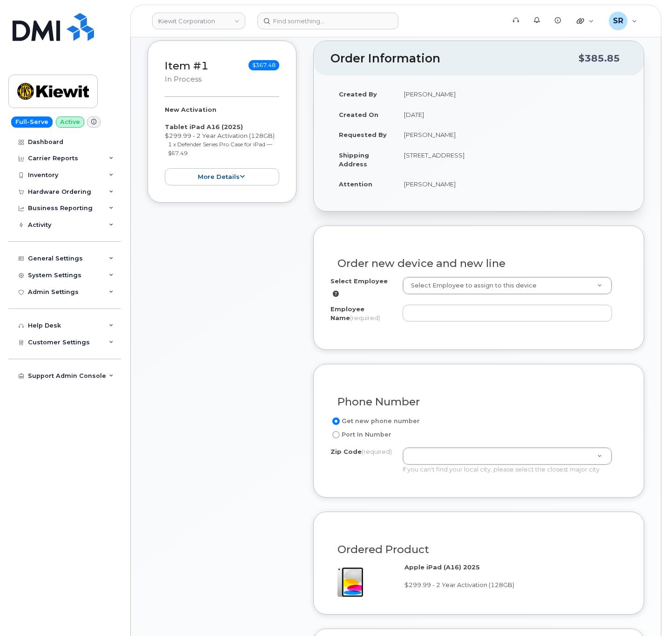
scroll to position [140, 0]
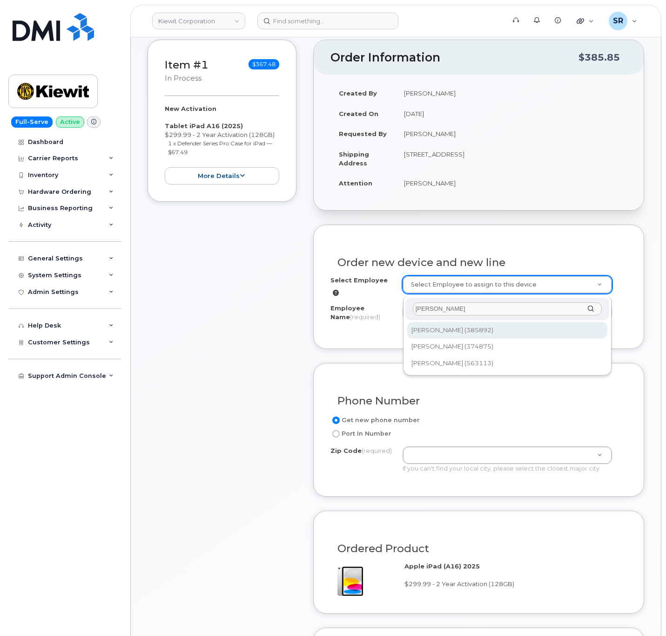
type input "BEN PETERSON"
type input "2154107"
type input "[PERSON_NAME]"
type input "4004 S 60th Street"
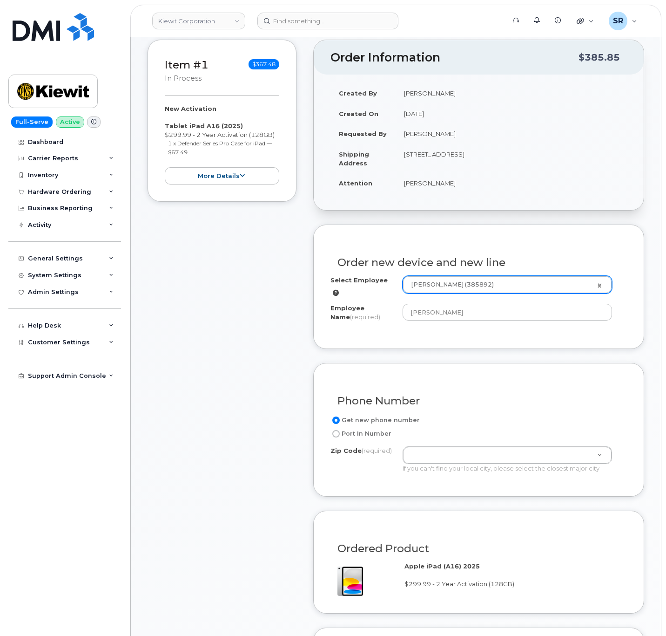
click at [441, 349] on form "Existing User Additional cost to upgrading the device Selected device is Eligib…" at bounding box center [478, 571] width 331 height 694
click at [459, 316] on input "[PERSON_NAME]" at bounding box center [508, 312] width 210 height 17
click at [481, 337] on div "Order new device and new line Select Employee Ben Peterson (385892) 2154107 Emp…" at bounding box center [478, 286] width 331 height 125
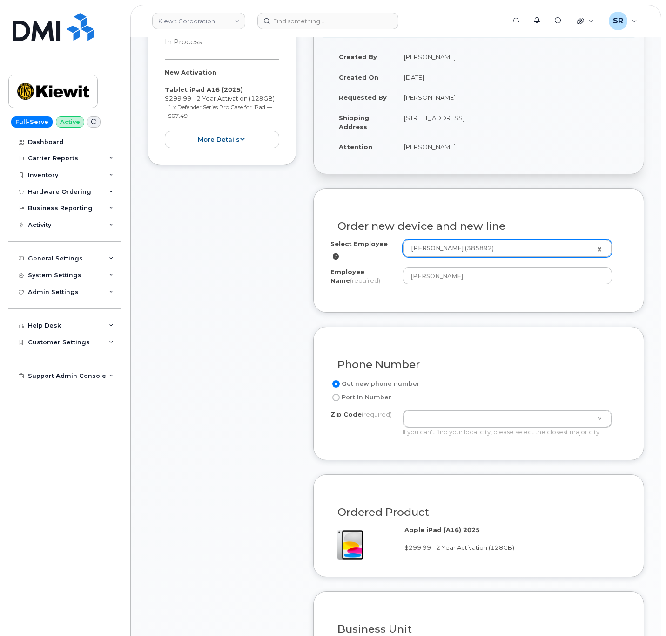
scroll to position [210, 0]
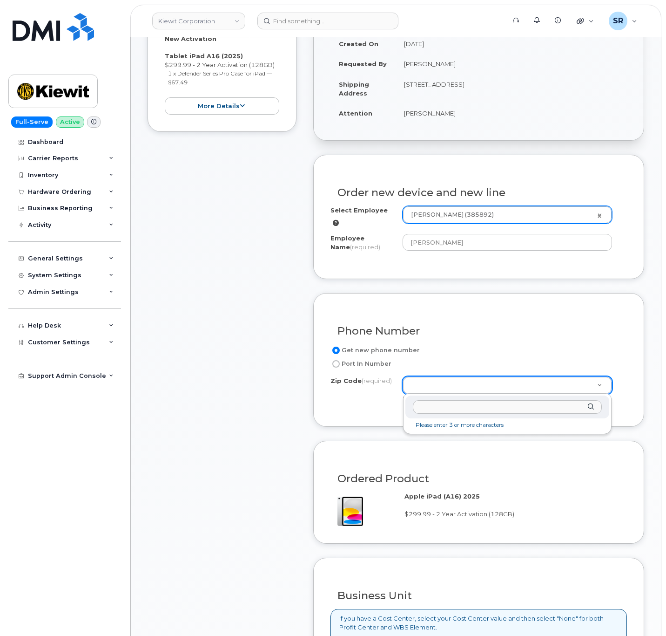
paste input "68131"
type input "68131"
type input "68131 (Omaha, NE)"
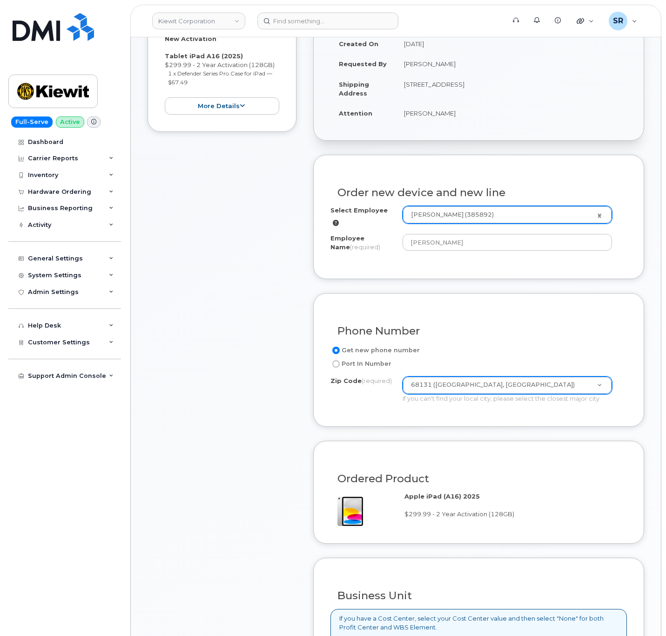
click at [233, 411] on div "Item #1 in process $367.48 New Activation Tablet iPad A16 (2025) $299.99 - 2 Ye…" at bounding box center [222, 409] width 149 height 878
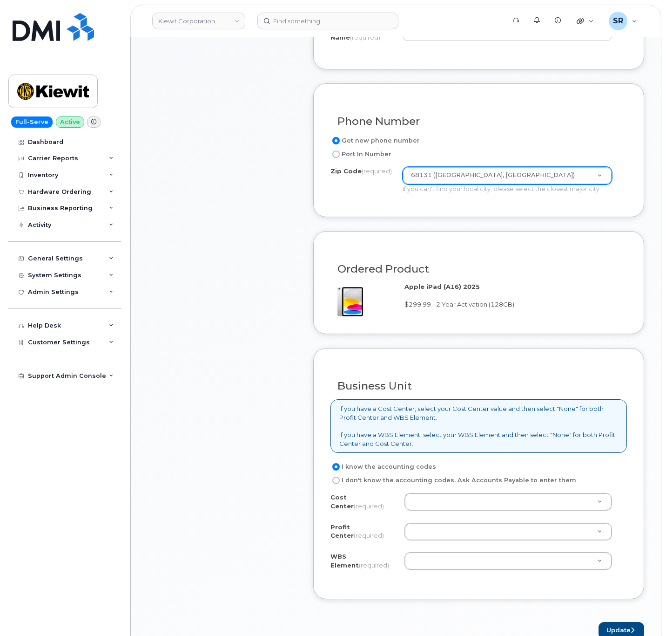
scroll to position [489, 0]
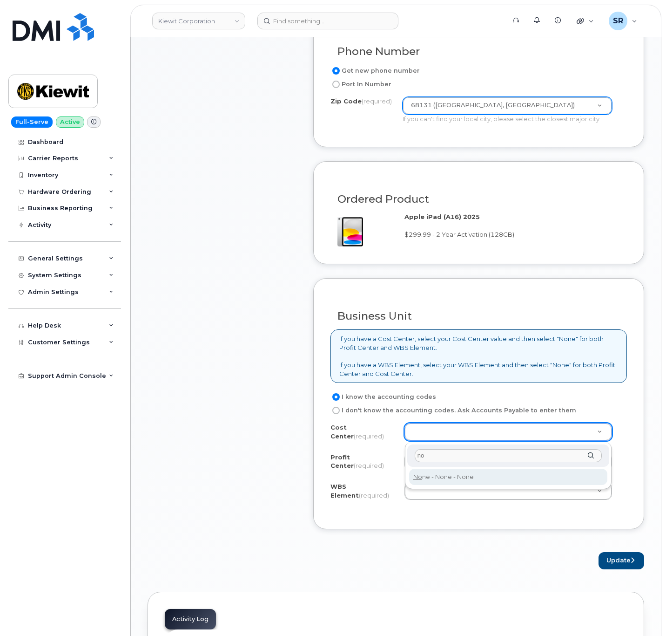
type input "no"
type input "None"
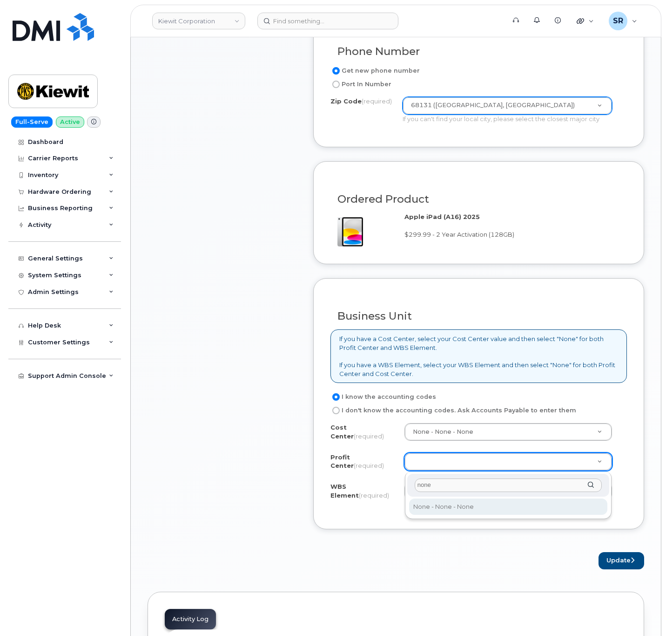
type input "none"
select select "None"
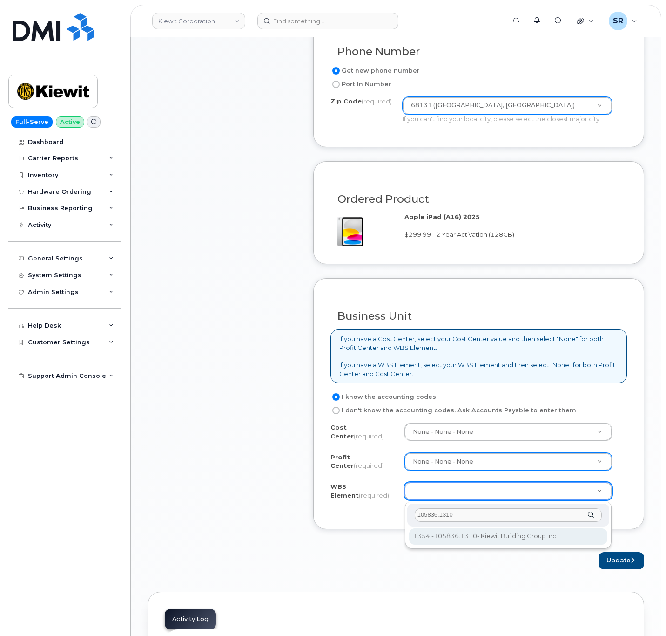
type input "105836.1310"
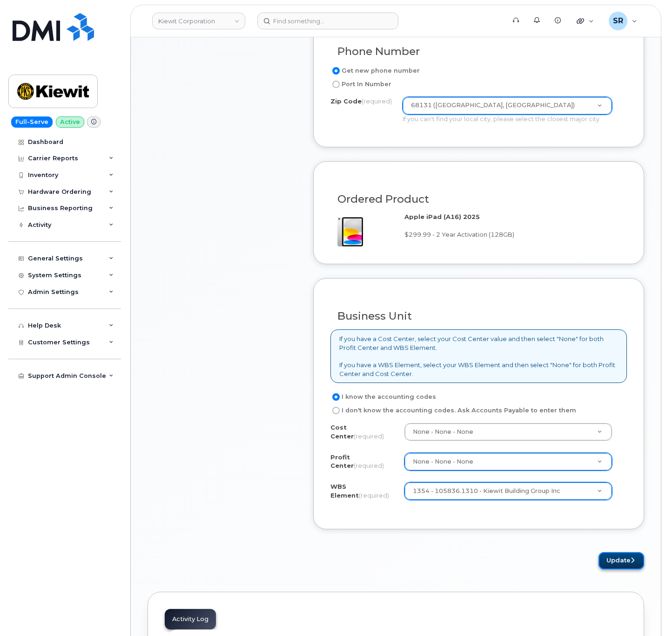
click at [631, 562] on icon "submit" at bounding box center [633, 560] width 4 height 6
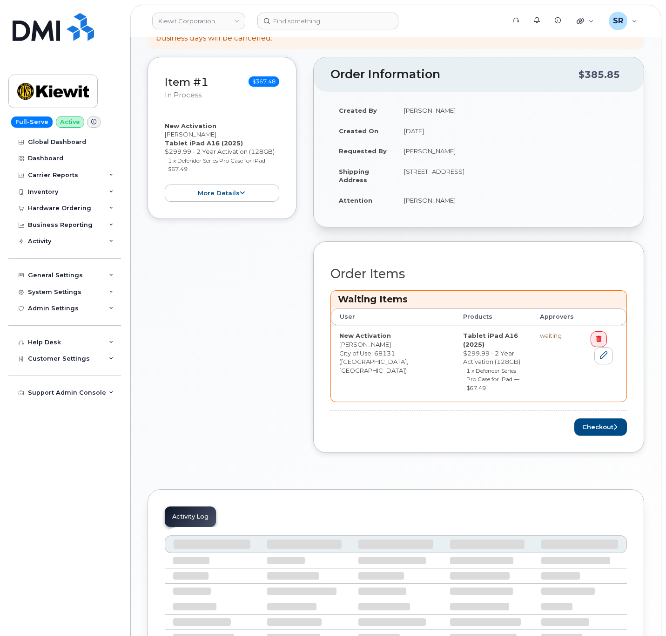
scroll to position [175, 0]
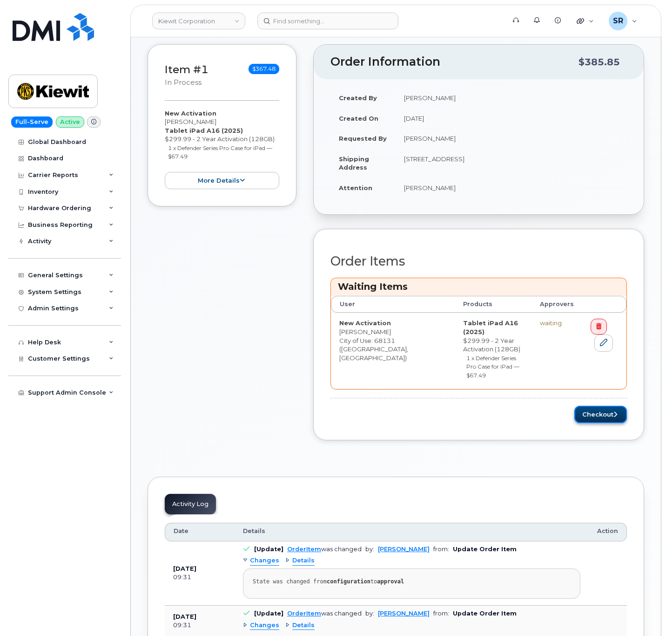
click at [607, 406] on button "Checkout" at bounding box center [601, 414] width 53 height 17
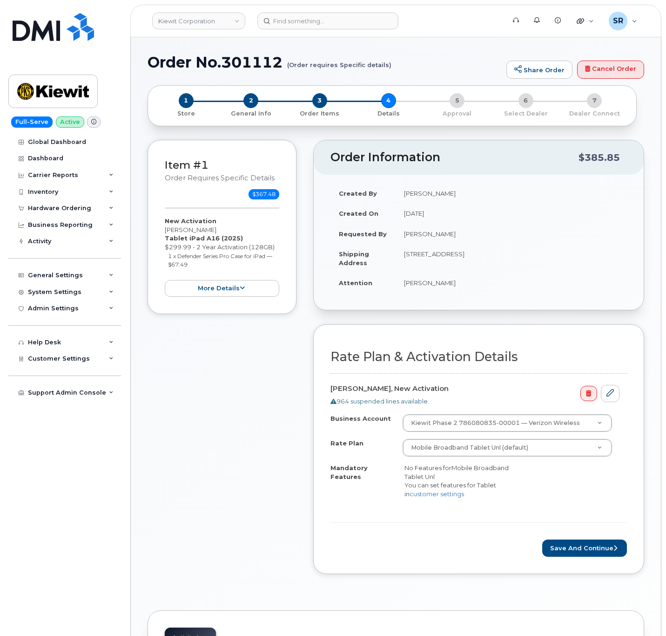
drag, startPoint x: 238, startPoint y: 389, endPoint x: 290, endPoint y: 404, distance: 53.9
click at [238, 389] on div "Item #1 Order requires Specific details $367.48 New Activation [PERSON_NAME] Ta…" at bounding box center [222, 364] width 149 height 448
click at [578, 546] on button "Save and Continue" at bounding box center [585, 547] width 85 height 17
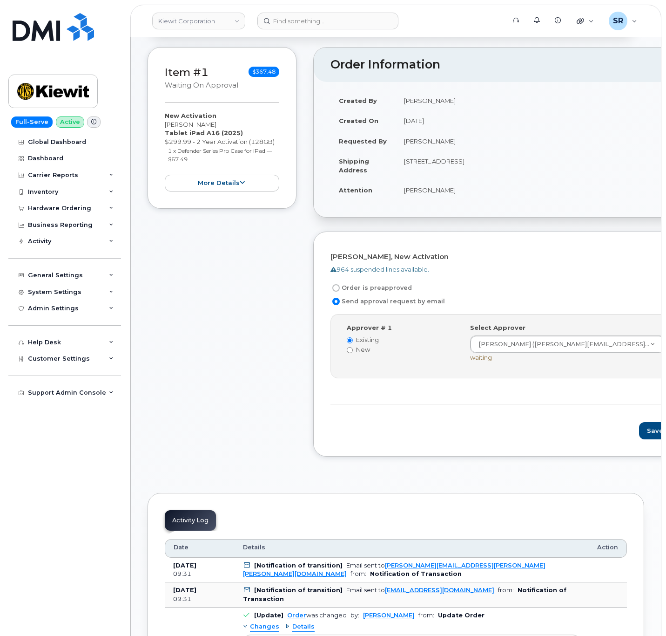
scroll to position [70, 0]
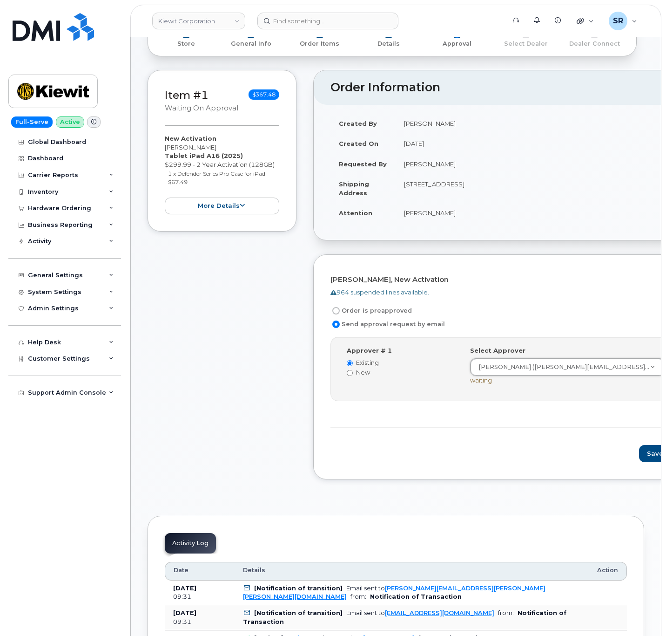
click at [540, 324] on div "Send approval request by email" at bounding box center [521, 324] width 380 height 11
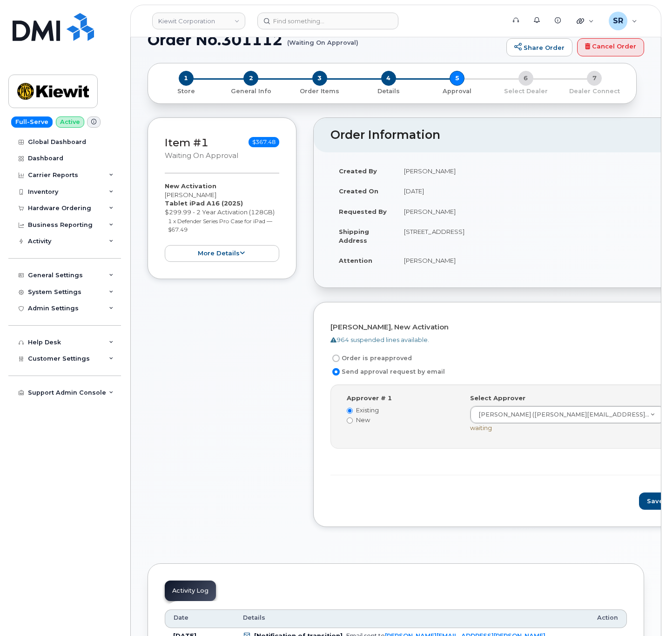
scroll to position [0, 0]
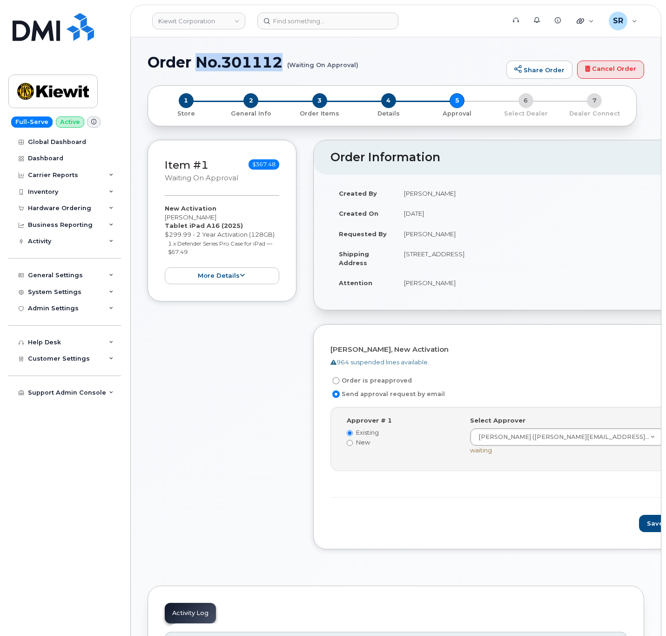
drag, startPoint x: 284, startPoint y: 58, endPoint x: 200, endPoint y: 56, distance: 83.4
click at [200, 56] on h1 "Order No.301112 (Waiting On Approval)" at bounding box center [325, 62] width 354 height 16
click at [252, 415] on div "Item #1 Waiting On Approval $367.48 New Activation [PERSON_NAME] Tablet iPad A1…" at bounding box center [222, 351] width 149 height 423
drag, startPoint x: 284, startPoint y: 61, endPoint x: 222, endPoint y: 61, distance: 61.9
click at [222, 61] on h1 "Order No.301112 (Waiting On Approval)" at bounding box center [325, 62] width 354 height 16
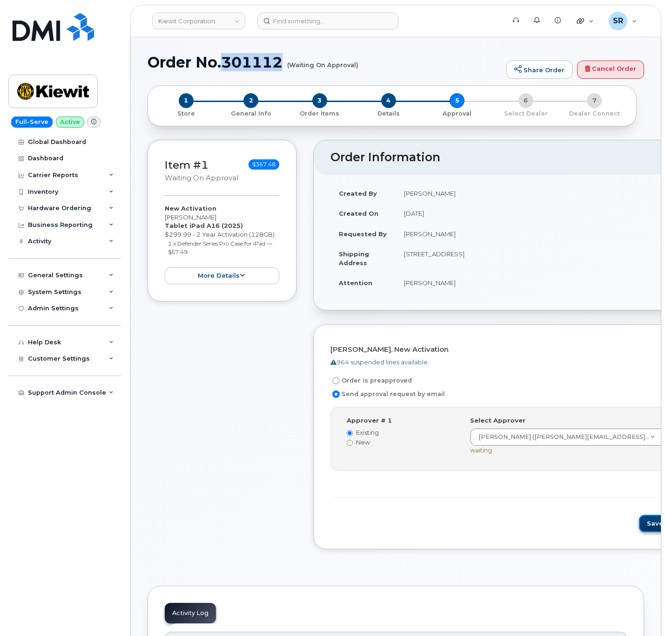
click at [639, 529] on button "Save and Continue" at bounding box center [678, 523] width 79 height 17
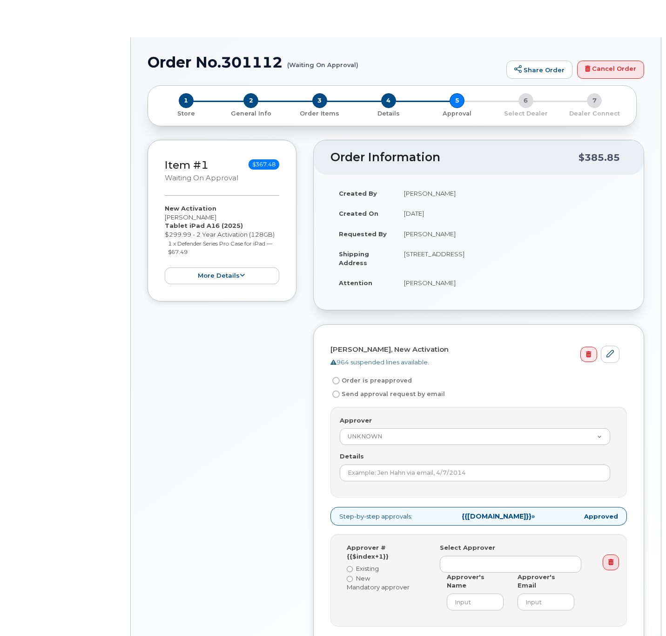
radio input "true"
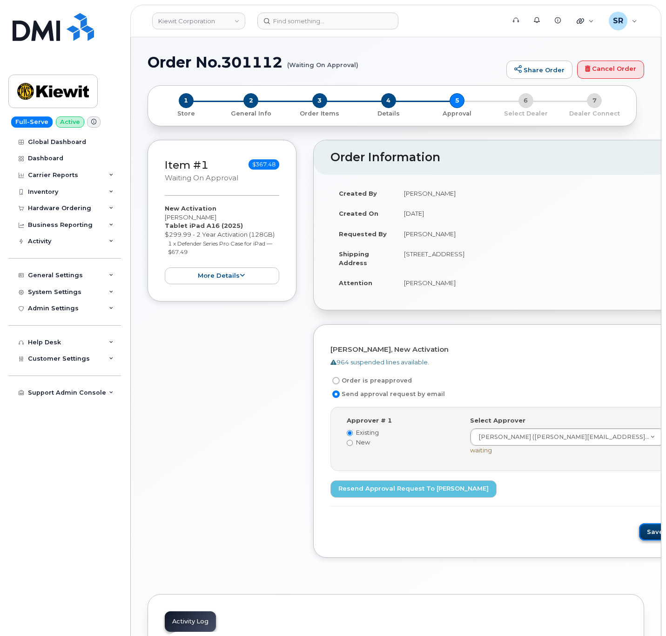
click at [639, 538] on button "Save and Continue" at bounding box center [678, 531] width 79 height 17
click at [639, 534] on button "Save and Continue" at bounding box center [678, 531] width 79 height 17
click at [639, 538] on button "Save and Continue" at bounding box center [678, 531] width 79 height 17
click at [453, 495] on link "Resend Approval Request to [PERSON_NAME]" at bounding box center [414, 488] width 166 height 17
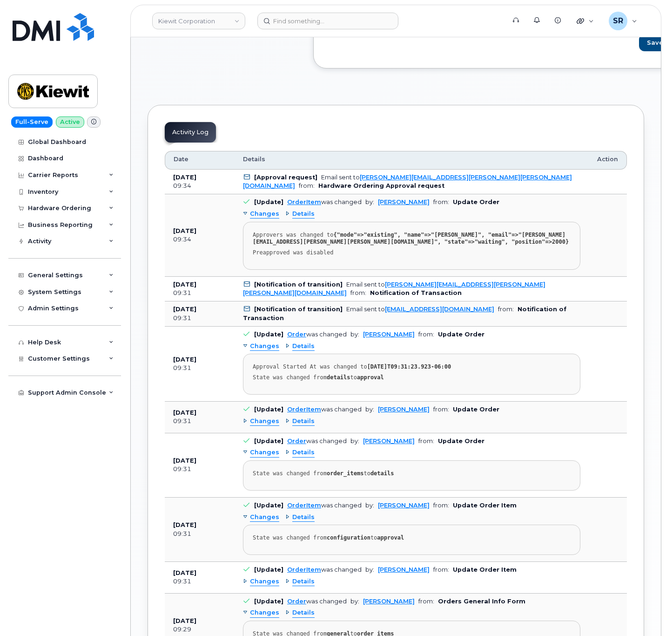
scroll to position [210, 0]
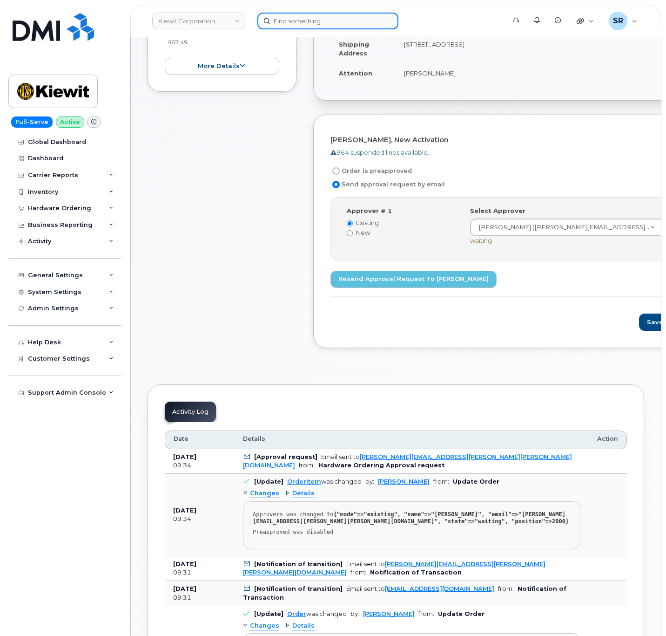
click at [352, 21] on input at bounding box center [328, 21] width 141 height 17
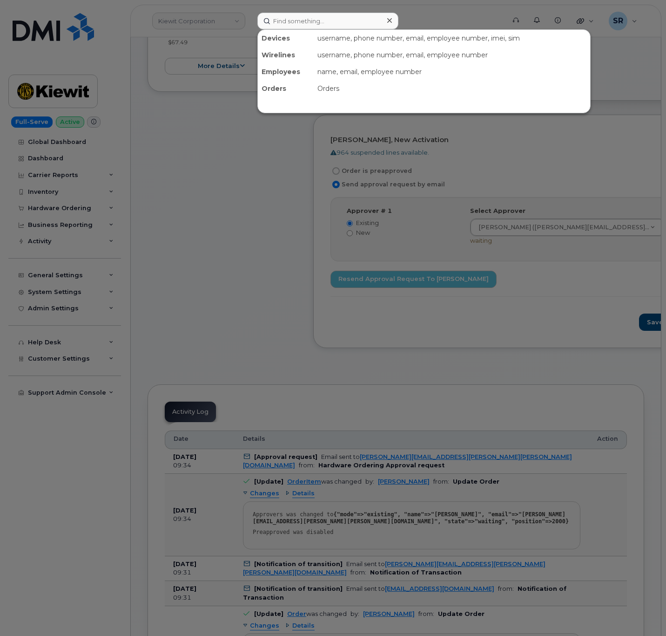
click at [246, 23] on div at bounding box center [333, 318] width 666 height 636
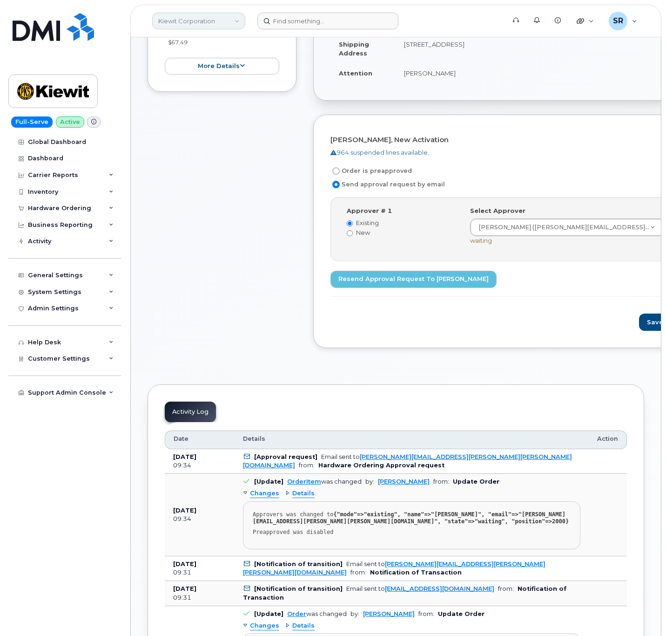
click at [231, 21] on link "Kiewit Corporation" at bounding box center [198, 21] width 93 height 17
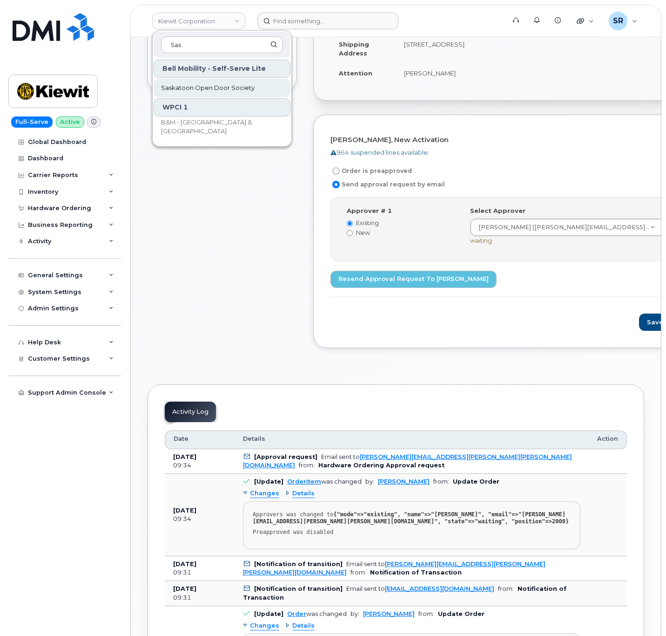
type input "Sas"
click at [227, 91] on span "Saskatoon Open Door Society" at bounding box center [208, 87] width 94 height 9
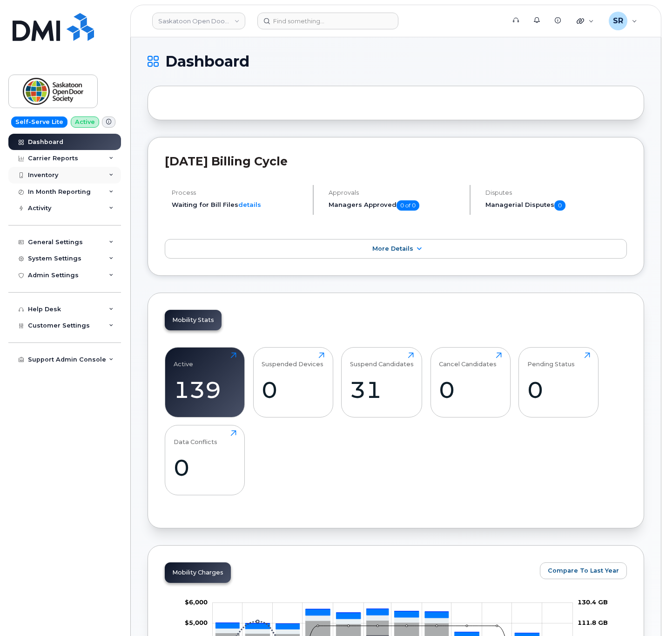
click at [91, 176] on div "Inventory" at bounding box center [64, 175] width 113 height 17
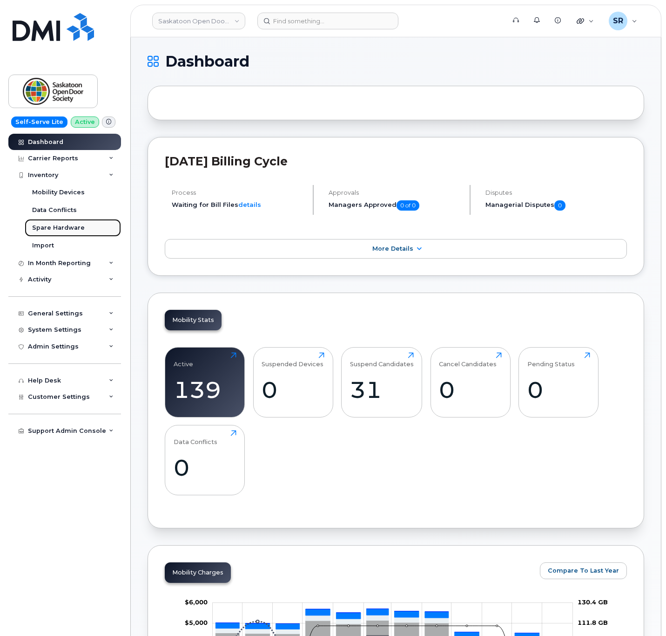
click at [73, 228] on div "Spare Hardware" at bounding box center [58, 228] width 53 height 8
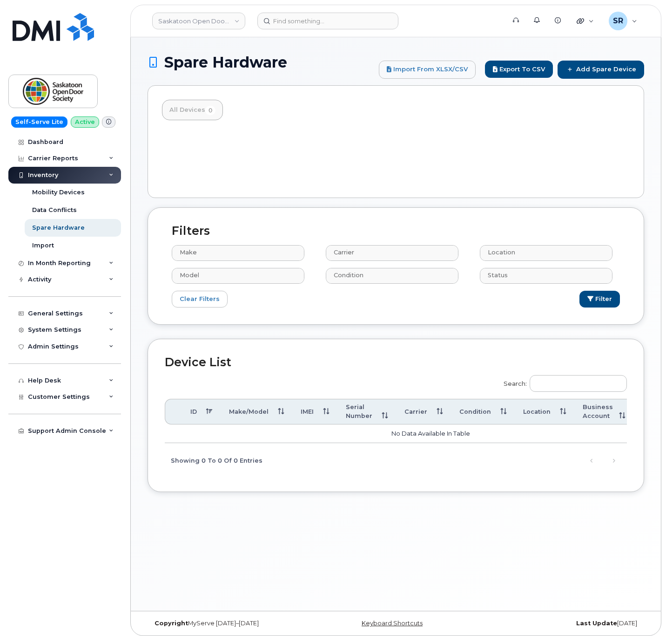
select select
click at [108, 378] on div "Help Desk" at bounding box center [64, 380] width 113 height 17
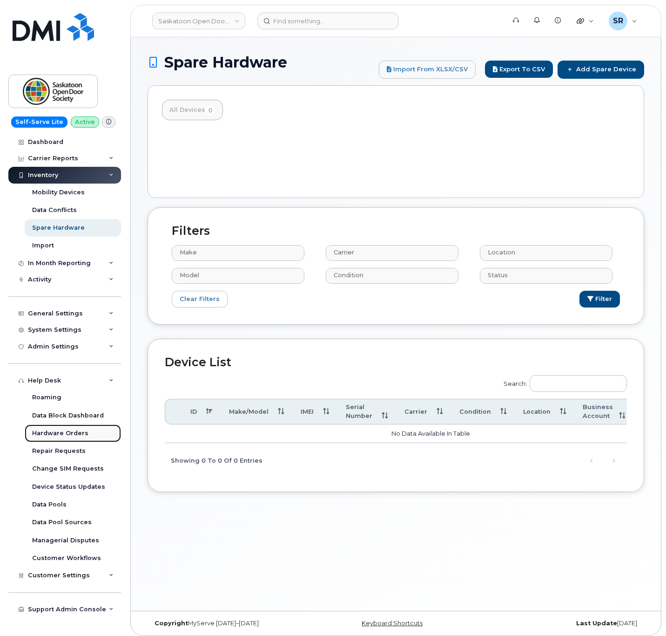
click at [67, 436] on div "Hardware Orders" at bounding box center [60, 433] width 56 height 8
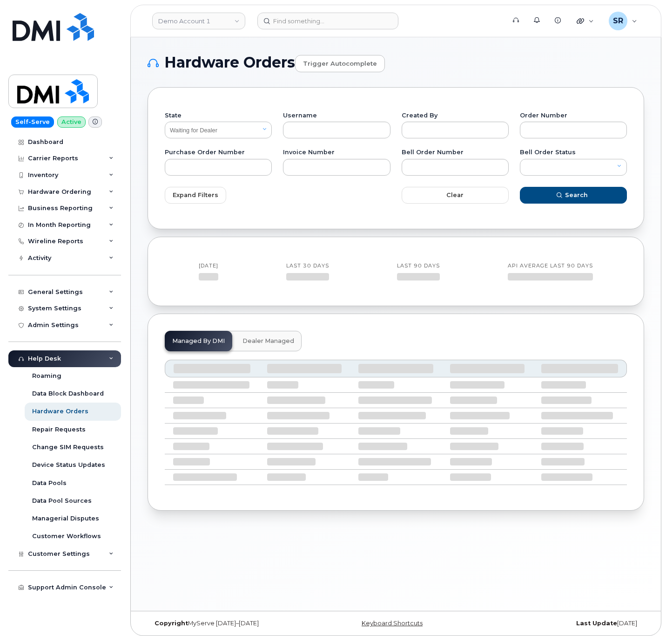
select select "Waiting for Dealer"
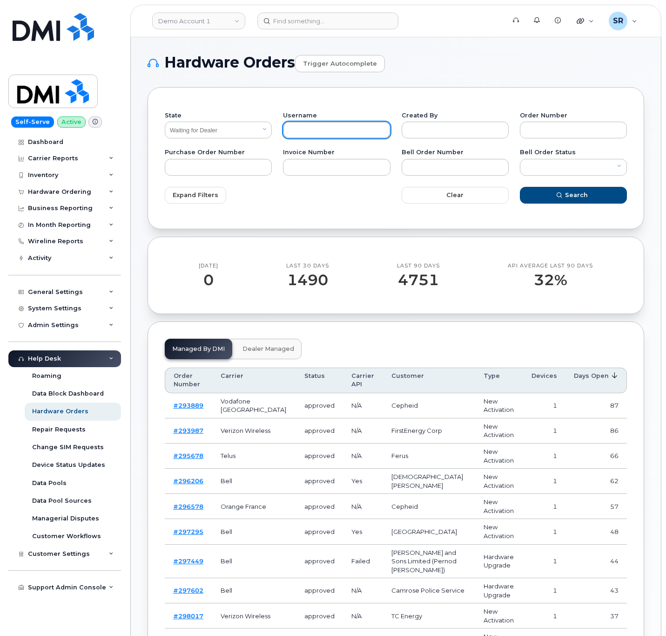
click at [355, 130] on input "text" at bounding box center [336, 130] width 107 height 17
paste input "Linsy Berglof"
type input "Linsy Berglof"
click at [546, 196] on button "Search" at bounding box center [573, 195] width 107 height 17
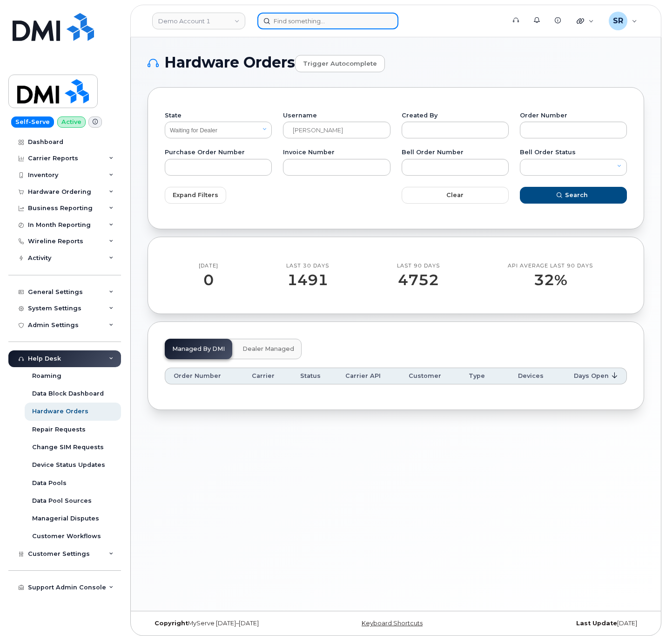
click at [326, 19] on input at bounding box center [328, 21] width 141 height 17
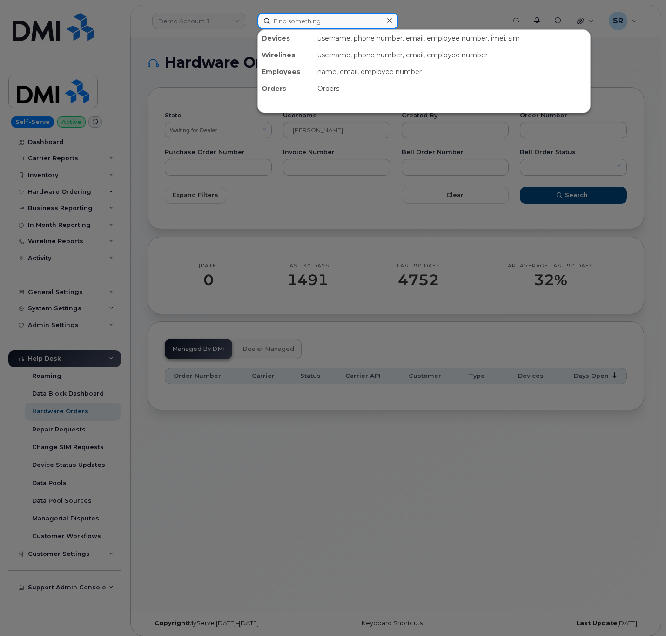
paste input "Lindsay.Berglof@saskhealthauthority.ca"
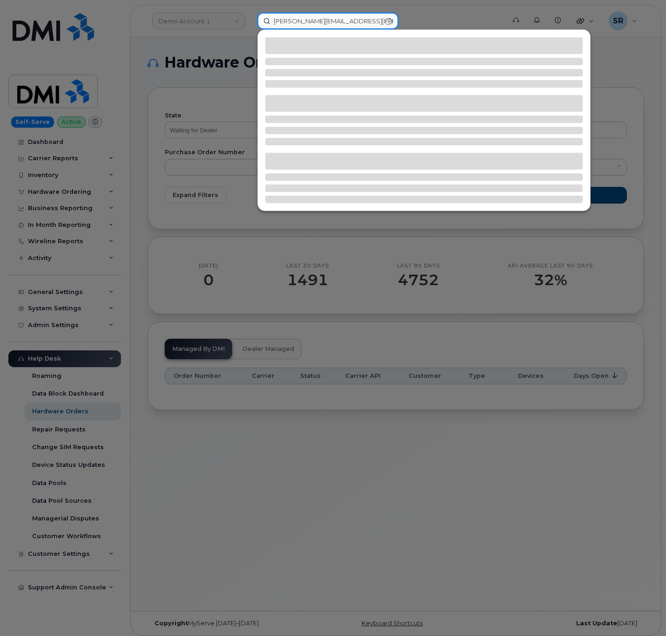
type input "Lindsay.Berglof@saskhealthauthority.ca"
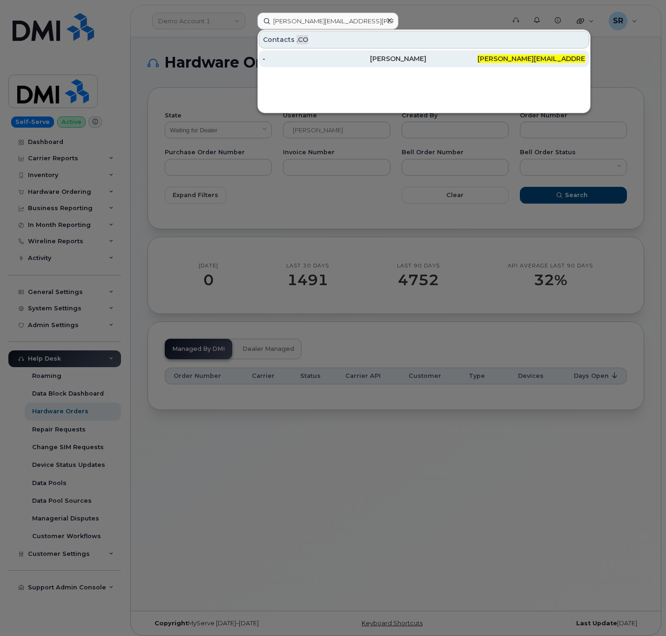
click at [434, 57] on div "Lindsay Berglof" at bounding box center [424, 58] width 108 height 9
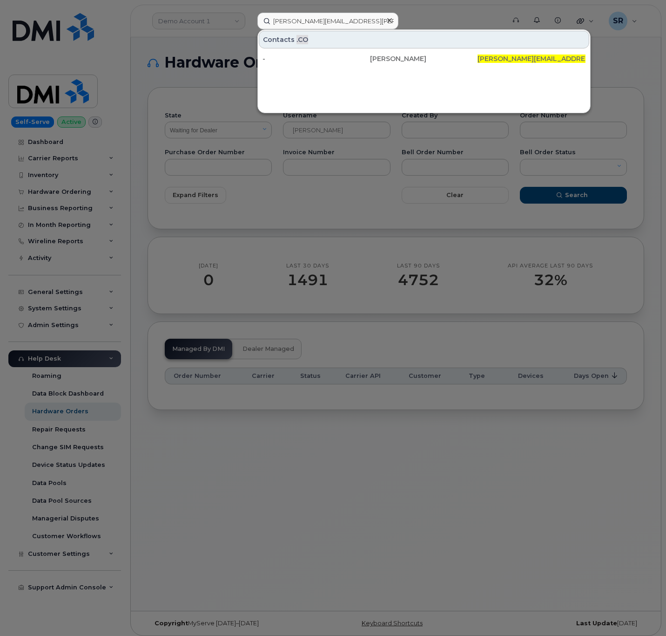
click at [262, 233] on div at bounding box center [333, 318] width 666 height 636
